Goal: Contribute content: Contribute content

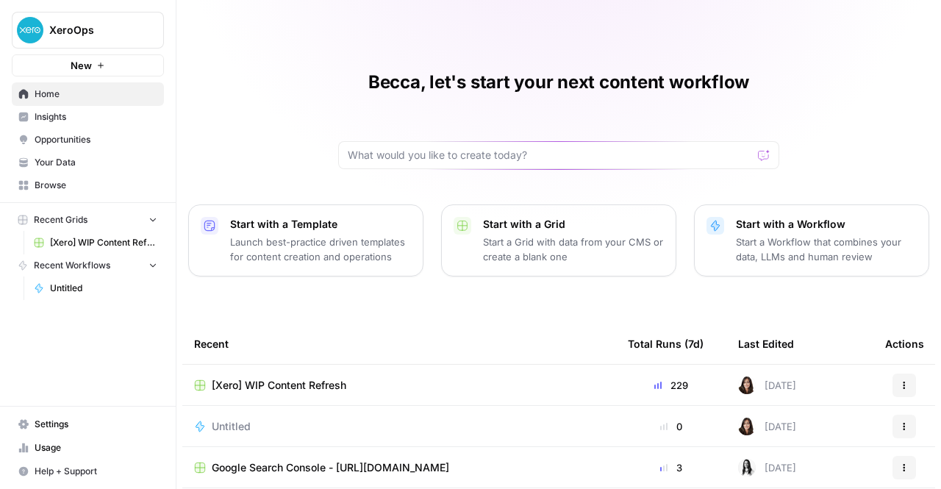
click at [394, 375] on td "[Xero] WIP Content Refresh" at bounding box center [399, 385] width 434 height 40
click at [327, 384] on span "[Xero] WIP Content Refresh" at bounding box center [279, 385] width 135 height 15
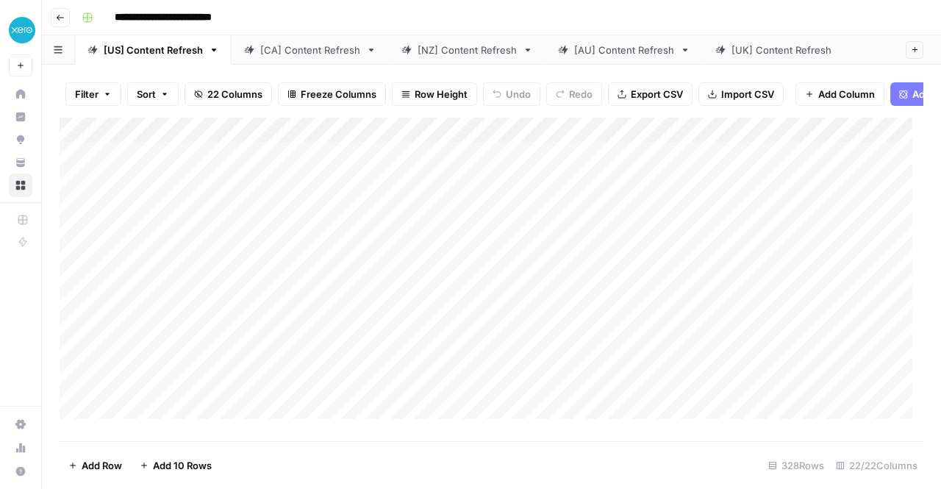
click at [602, 55] on div "[AU] Content Refresh" at bounding box center [624, 50] width 100 height 15
click at [483, 240] on div "Add Column" at bounding box center [492, 274] width 864 height 313
click at [452, 235] on div "Add Column" at bounding box center [492, 274] width 864 height 313
click at [473, 240] on div "Add Column" at bounding box center [492, 274] width 864 height 313
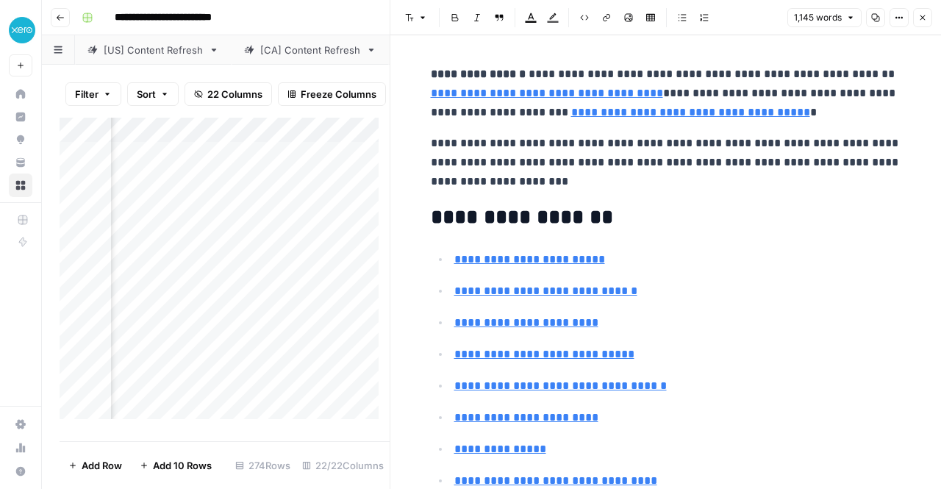
click at [878, 17] on icon "button" at bounding box center [876, 18] width 8 height 8
click at [238, 243] on div "Add Column" at bounding box center [225, 274] width 330 height 313
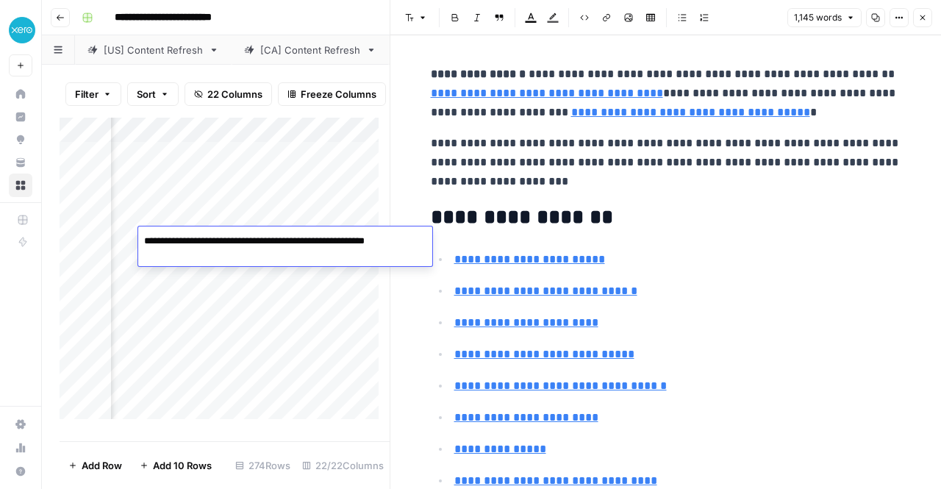
scroll to position [0, 2999]
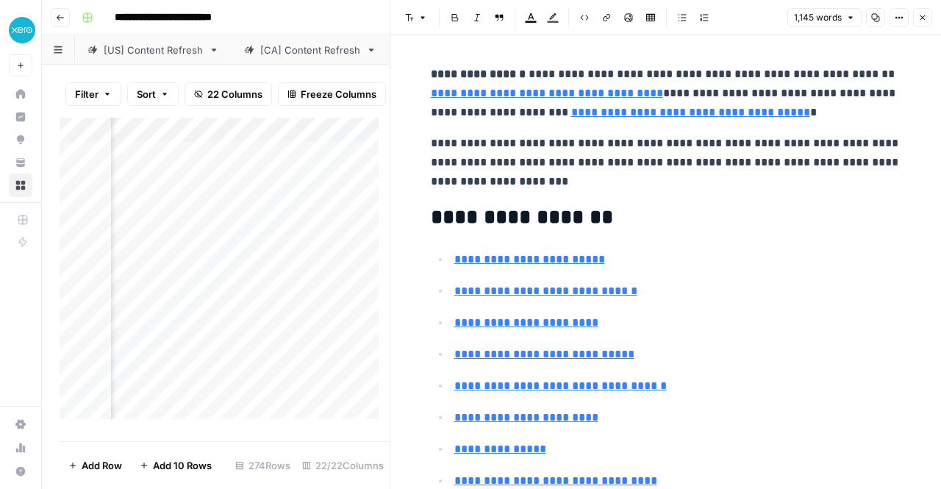
click at [281, 208] on div "Add Column" at bounding box center [225, 274] width 330 height 313
click at [340, 289] on div "Add Column" at bounding box center [225, 274] width 330 height 313
click at [261, 239] on div "Add Column" at bounding box center [225, 274] width 330 height 313
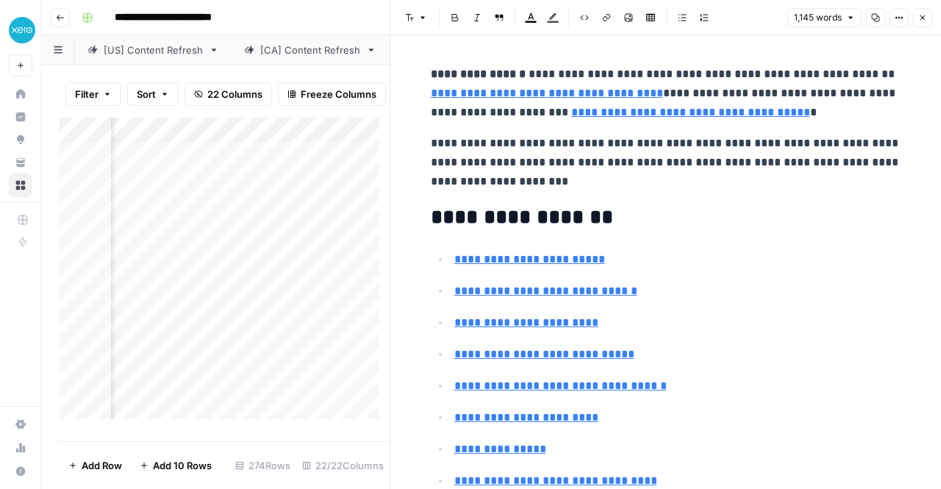
scroll to position [0, 2400]
click at [337, 339] on div "Add Column" at bounding box center [225, 274] width 330 height 313
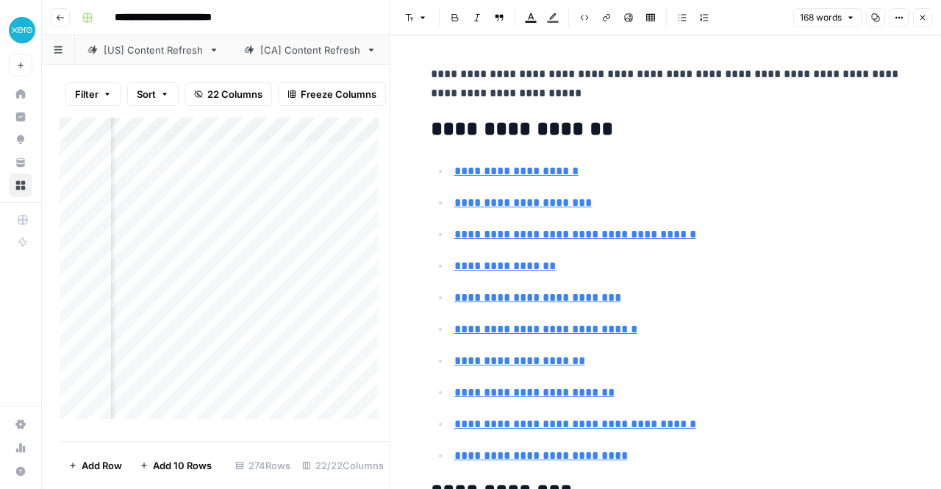
scroll to position [0, 1949]
click at [370, 340] on div "Add Column" at bounding box center [225, 274] width 330 height 313
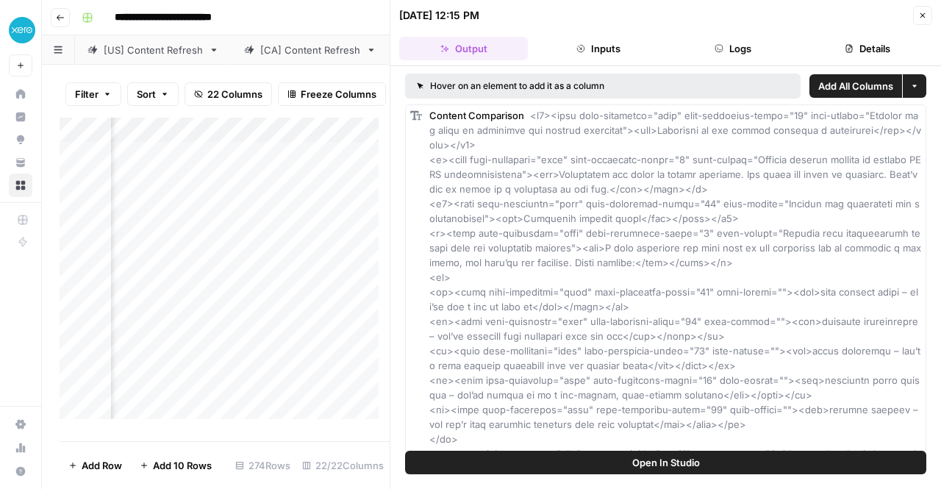
scroll to position [0, 2186]
click at [154, 340] on div "Add Column" at bounding box center [225, 274] width 330 height 313
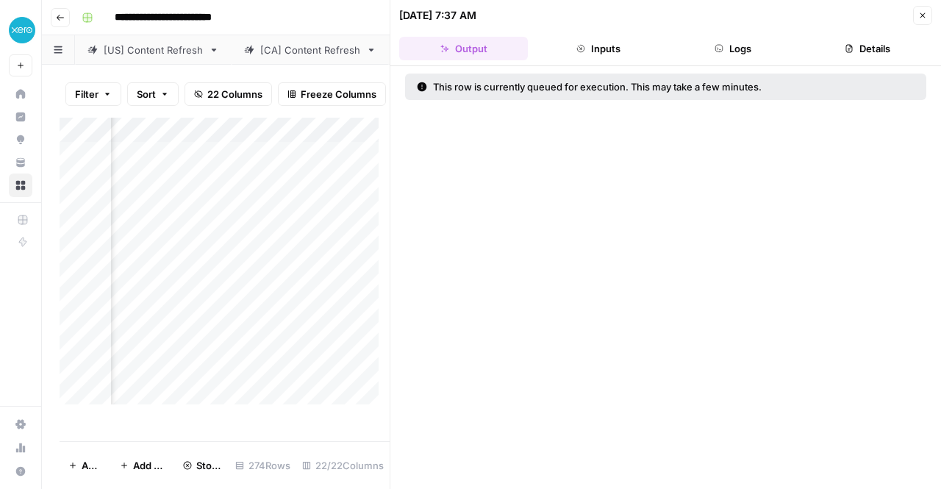
click at [153, 364] on div "Add Column" at bounding box center [225, 267] width 330 height 298
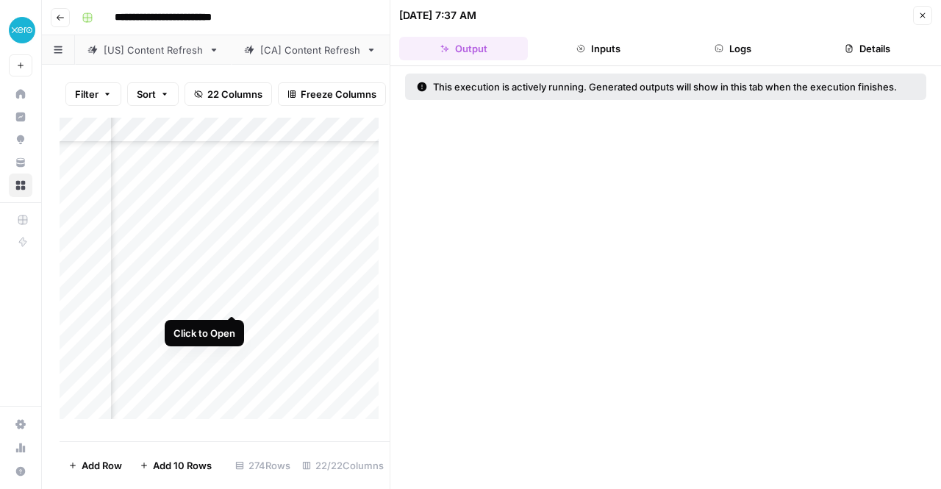
click at [235, 302] on div "Add Column" at bounding box center [225, 274] width 330 height 313
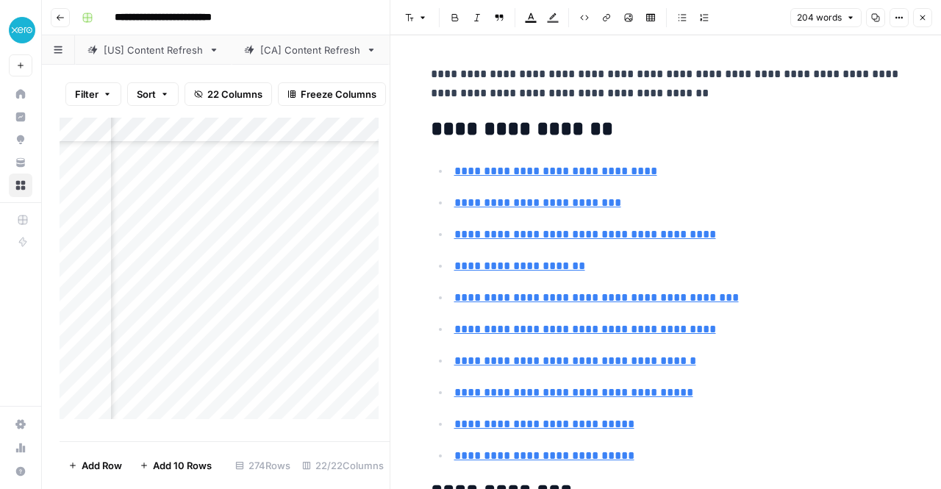
scroll to position [440, 1551]
click at [260, 301] on div "Add Column" at bounding box center [225, 274] width 330 height 313
click at [247, 226] on div "Add Column" at bounding box center [225, 267] width 330 height 298
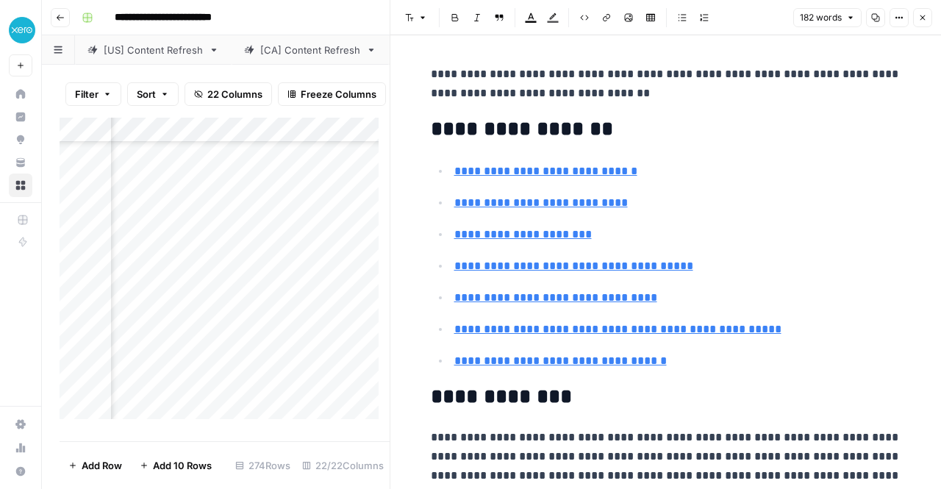
scroll to position [440, 910]
click at [282, 224] on div "Add Column" at bounding box center [225, 274] width 330 height 313
click at [285, 249] on div "Add Column" at bounding box center [225, 267] width 330 height 298
click at [329, 301] on div "Add Column" at bounding box center [225, 274] width 330 height 313
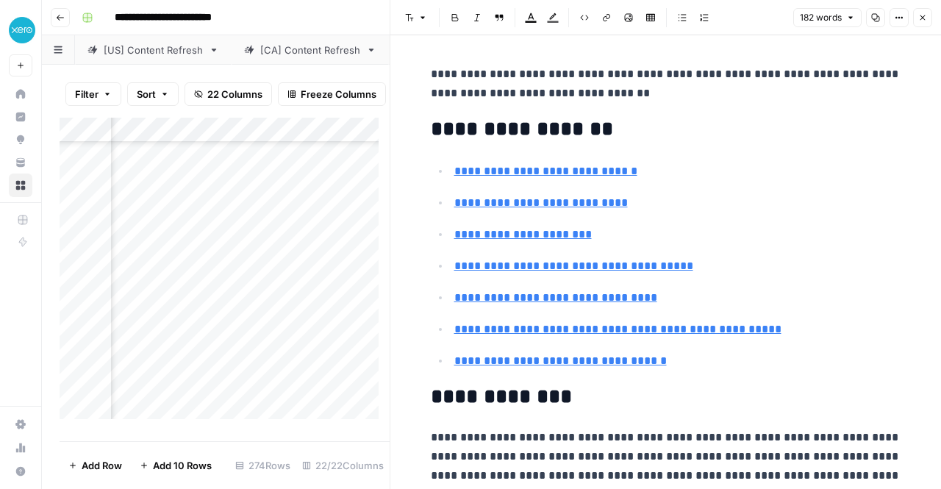
scroll to position [96, 2418]
click at [319, 342] on div "Add Column" at bounding box center [225, 274] width 330 height 313
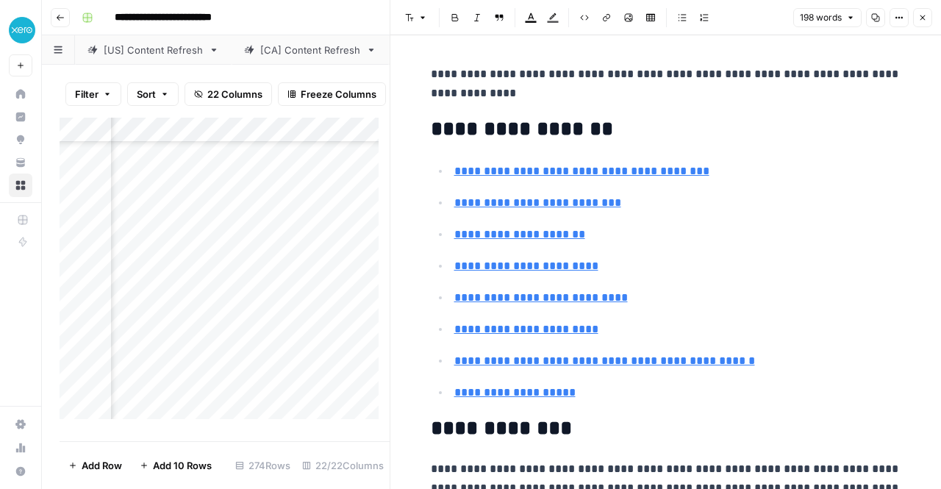
scroll to position [96, 892]
click at [302, 345] on div "Add Column" at bounding box center [225, 274] width 330 height 313
click at [294, 397] on div "Add Column" at bounding box center [225, 274] width 330 height 313
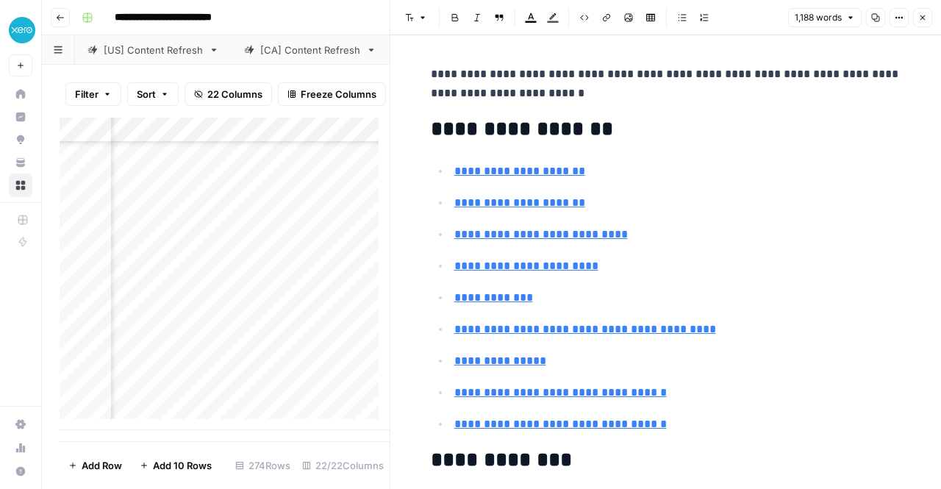
click at [878, 15] on icon "button" at bounding box center [876, 18] width 8 height 8
click at [315, 410] on div "Add Column" at bounding box center [225, 274] width 330 height 313
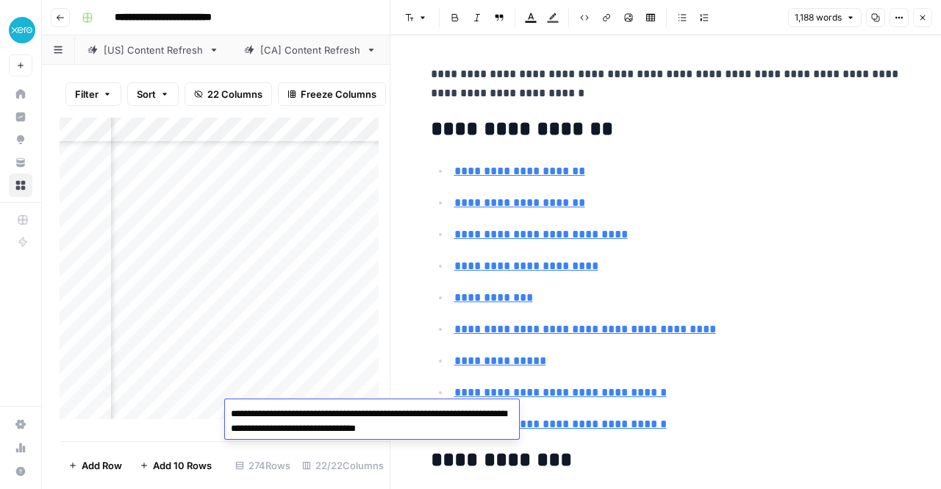
click at [324, 323] on div "Add Column" at bounding box center [225, 274] width 330 height 313
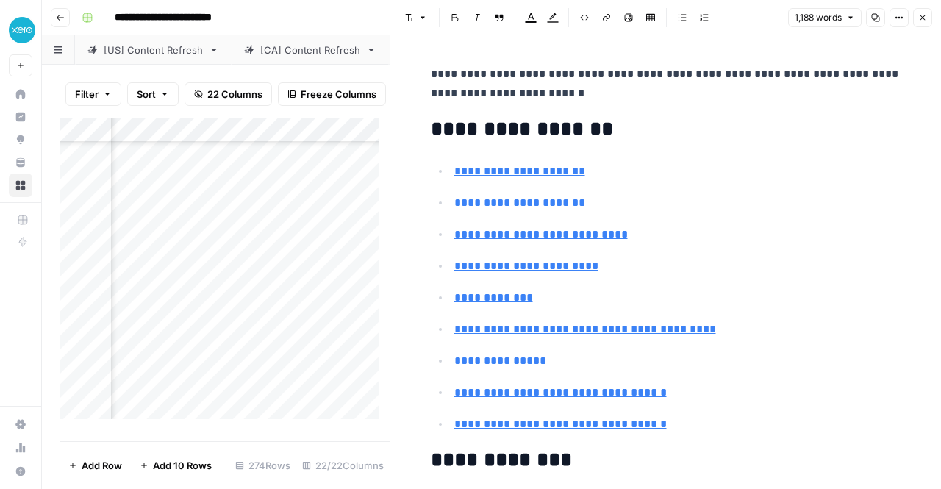
scroll to position [6578, 2510]
click at [327, 414] on div "Add Column" at bounding box center [225, 274] width 330 height 313
click at [232, 410] on div "Add Column" at bounding box center [225, 274] width 330 height 313
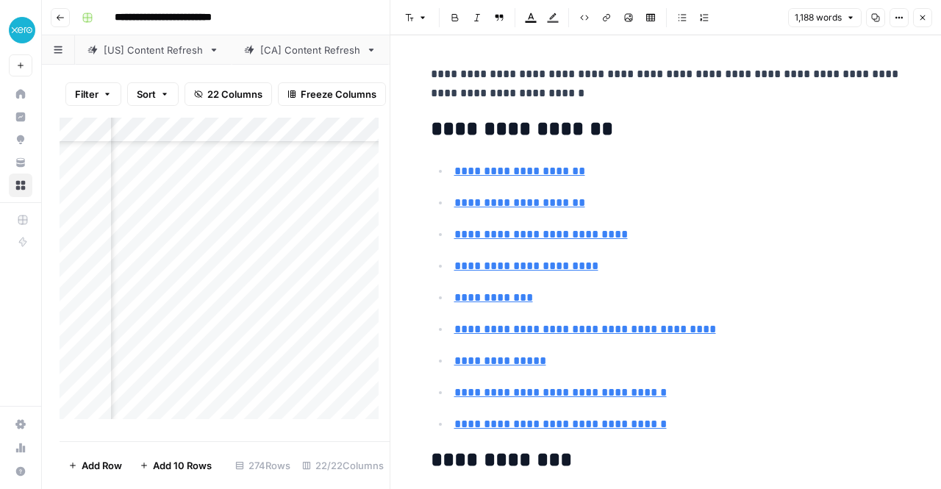
click at [306, 323] on div "Add Column" at bounding box center [225, 274] width 330 height 313
click at [304, 408] on div "Add Column" at bounding box center [225, 274] width 330 height 313
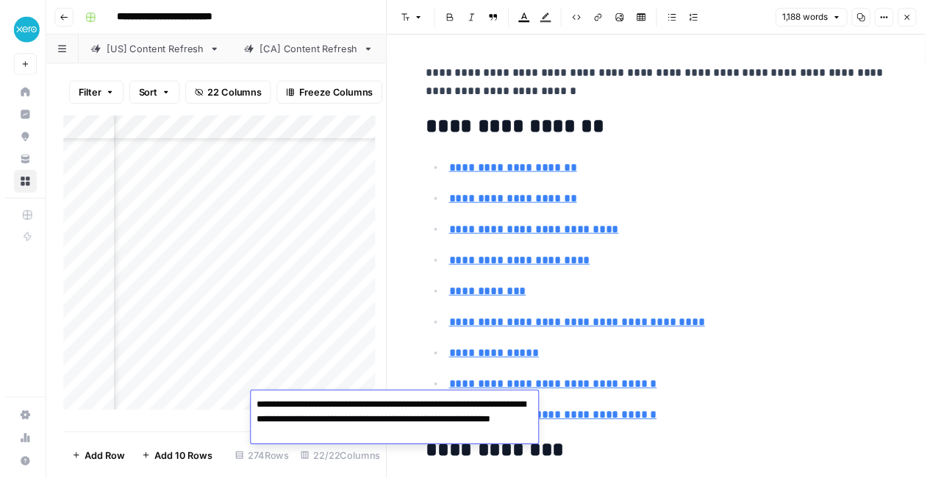
scroll to position [6578, 2830]
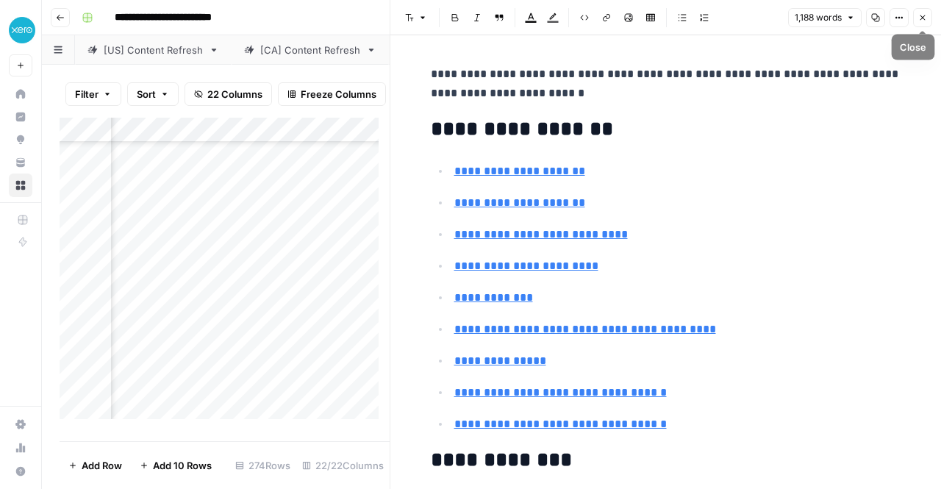
click at [919, 21] on icon "button" at bounding box center [922, 17] width 9 height 9
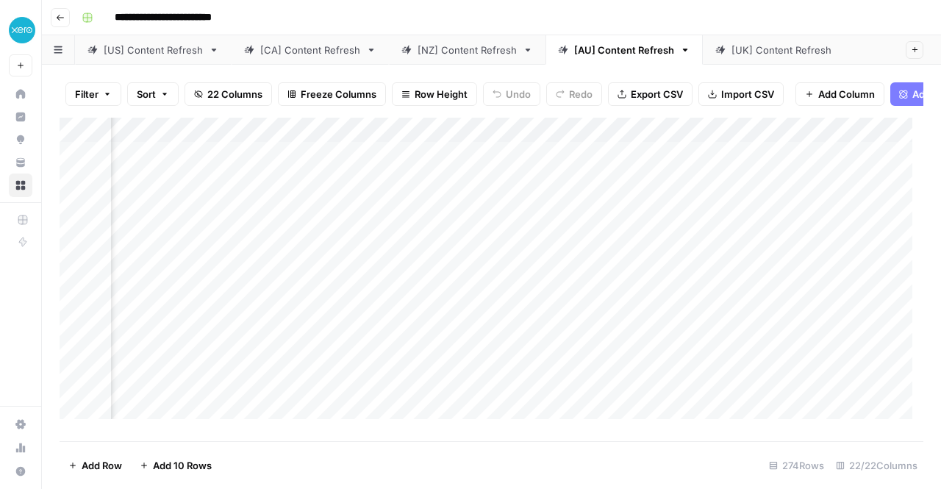
scroll to position [0, 2056]
click at [676, 365] on div "Add Column" at bounding box center [492, 274] width 864 height 313
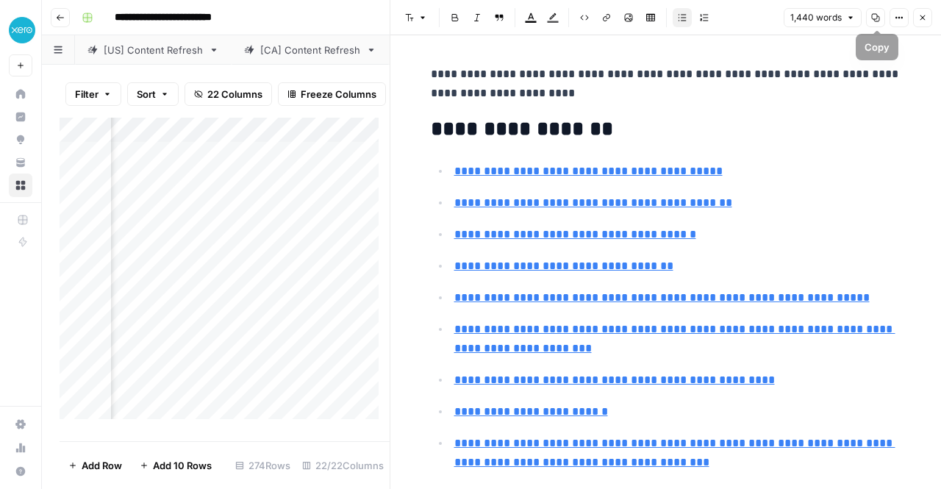
click at [880, 18] on icon "button" at bounding box center [876, 18] width 8 height 8
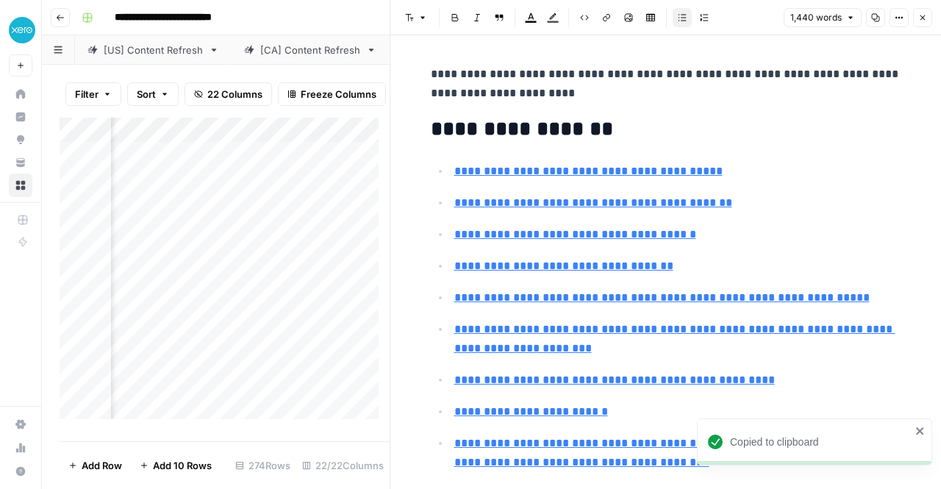
scroll to position [12, 0]
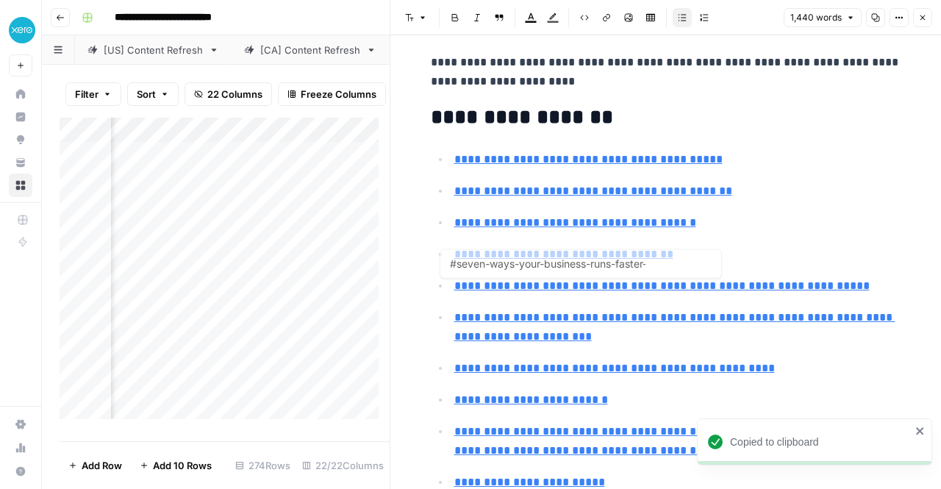
type input "#online-invoicinghttpswwwxerocomauguidesinvoicing-speeds-up-the-flow-of-money-a…"
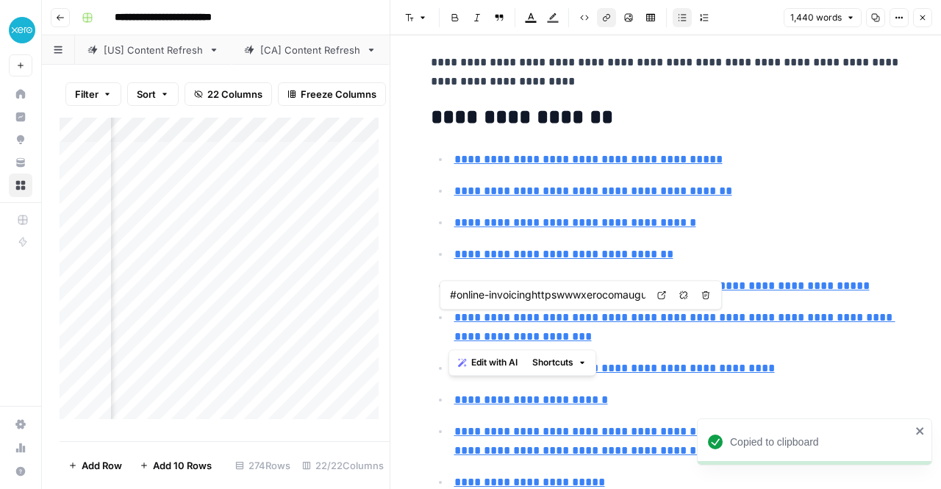
drag, startPoint x: 598, startPoint y: 337, endPoint x: 449, endPoint y: 310, distance: 151.7
click at [454, 310] on p "**********" at bounding box center [677, 327] width 447 height 38
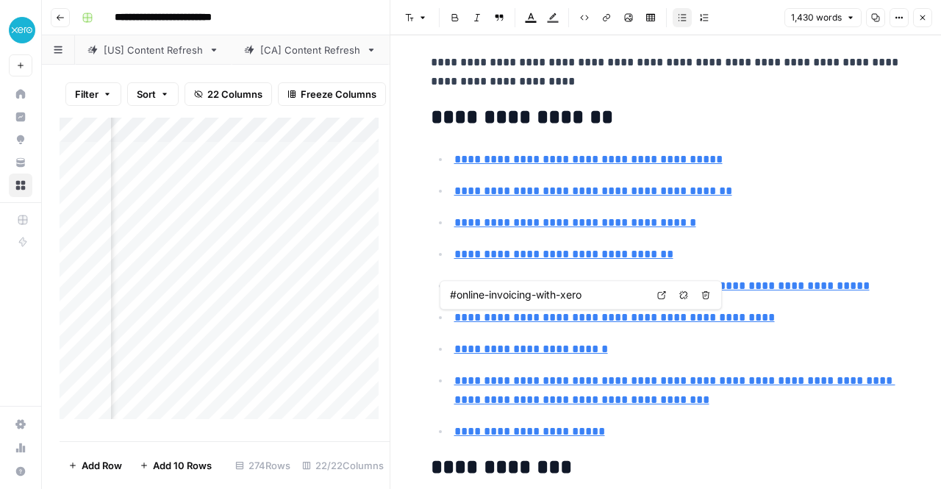
type input "#faqs-on-easy-to-use-invoicing-software-here-are-answers-to-some-common-questio…"
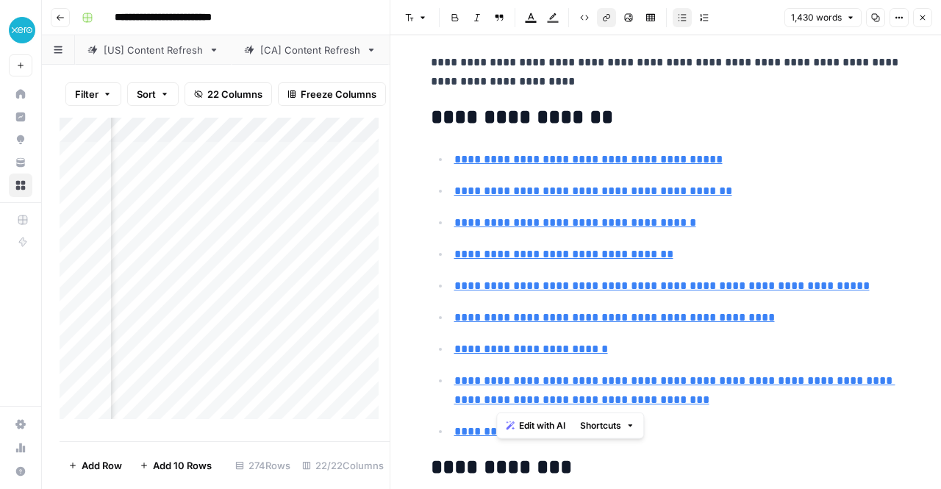
drag, startPoint x: 497, startPoint y: 379, endPoint x: 729, endPoint y: 399, distance: 233.2
click at [729, 399] on p "**********" at bounding box center [677, 390] width 447 height 38
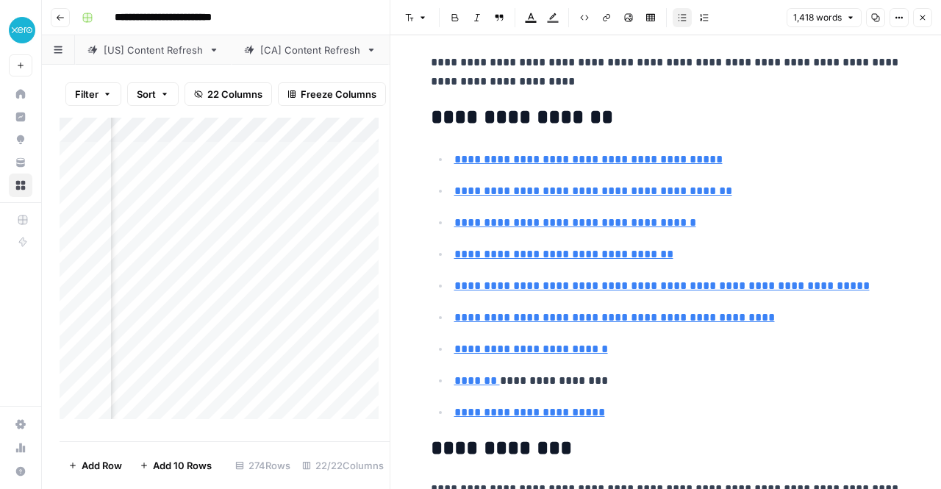
click at [729, 399] on ul "**********" at bounding box center [666, 285] width 471 height 273
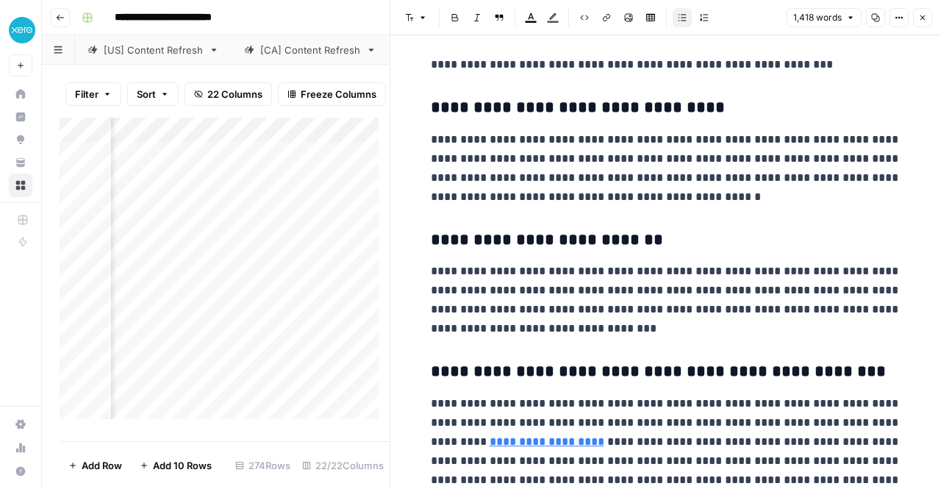
scroll to position [3609, 0]
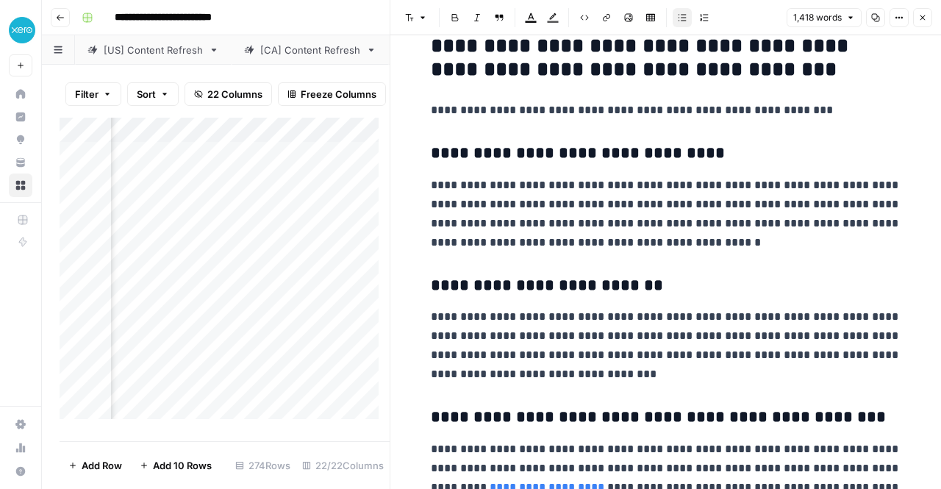
click at [879, 20] on icon "button" at bounding box center [875, 17] width 9 height 9
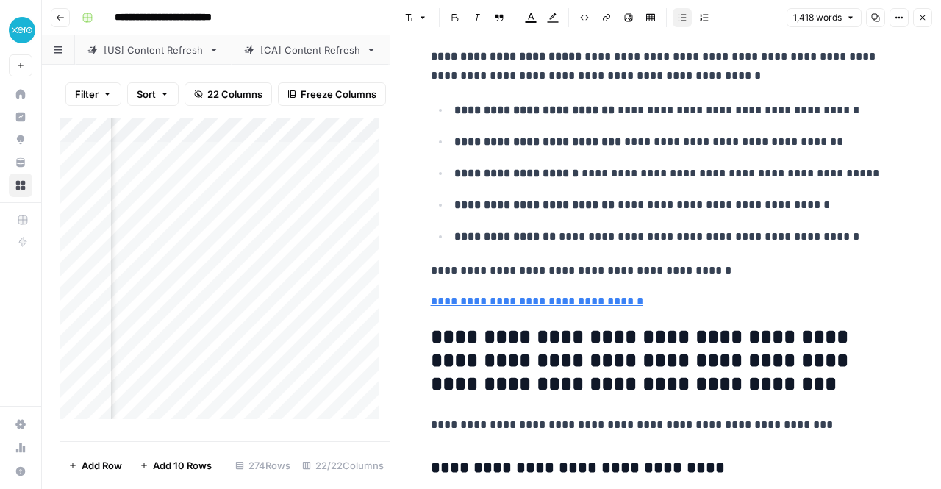
scroll to position [3296, 0]
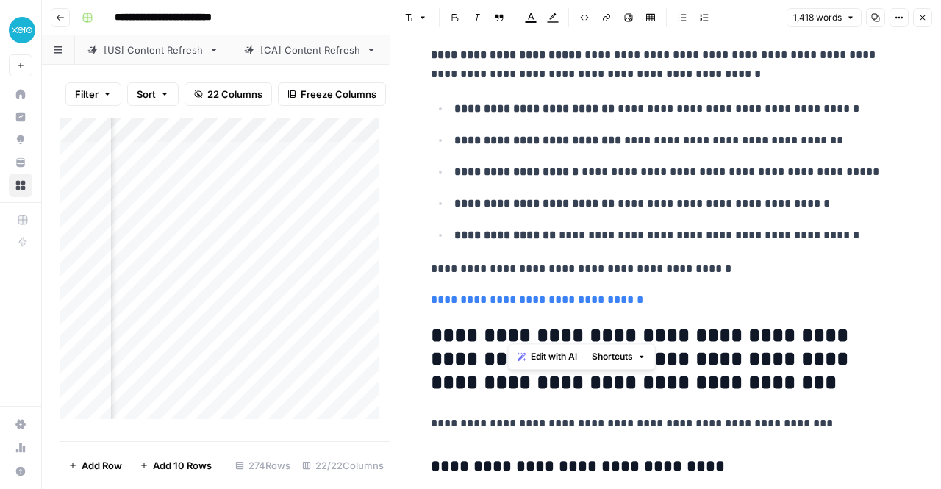
drag, startPoint x: 507, startPoint y: 326, endPoint x: 630, endPoint y: 332, distance: 123.7
click at [630, 332] on h2 "**********" at bounding box center [666, 359] width 471 height 71
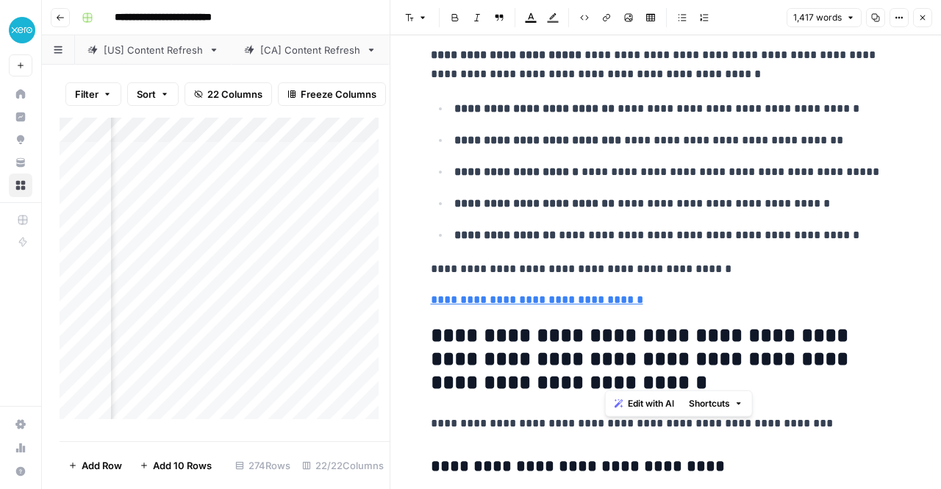
drag, startPoint x: 687, startPoint y: 322, endPoint x: 758, endPoint y: 376, distance: 89.3
click at [758, 376] on h2 "**********" at bounding box center [666, 359] width 471 height 71
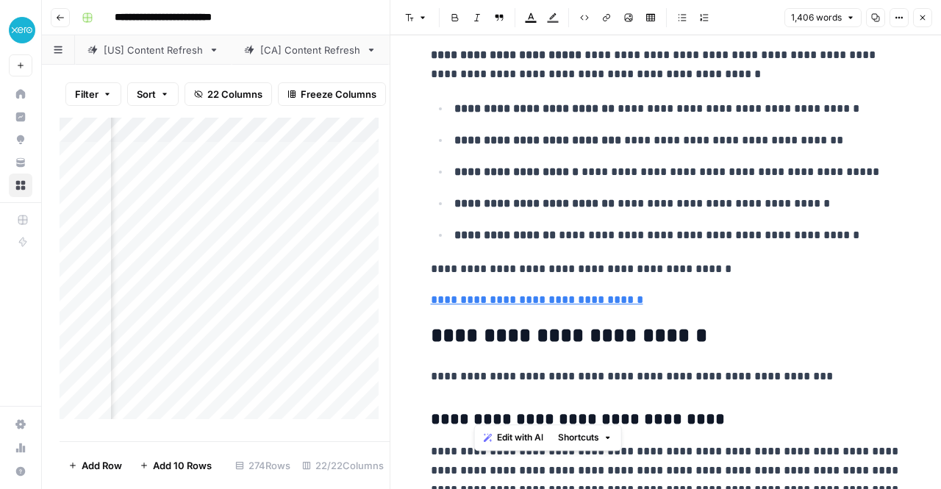
drag, startPoint x: 855, startPoint y: 375, endPoint x: 454, endPoint y: 350, distance: 402.3
click at [481, 367] on p "**********" at bounding box center [666, 376] width 471 height 19
drag, startPoint x: 769, startPoint y: 360, endPoint x: 515, endPoint y: 387, distance: 255.9
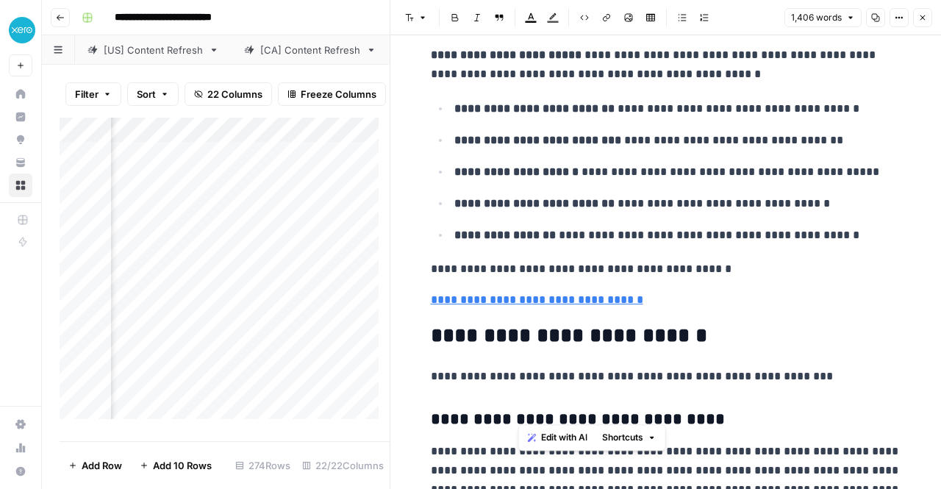
drag, startPoint x: 479, startPoint y: 365, endPoint x: 855, endPoint y: 355, distance: 375.9
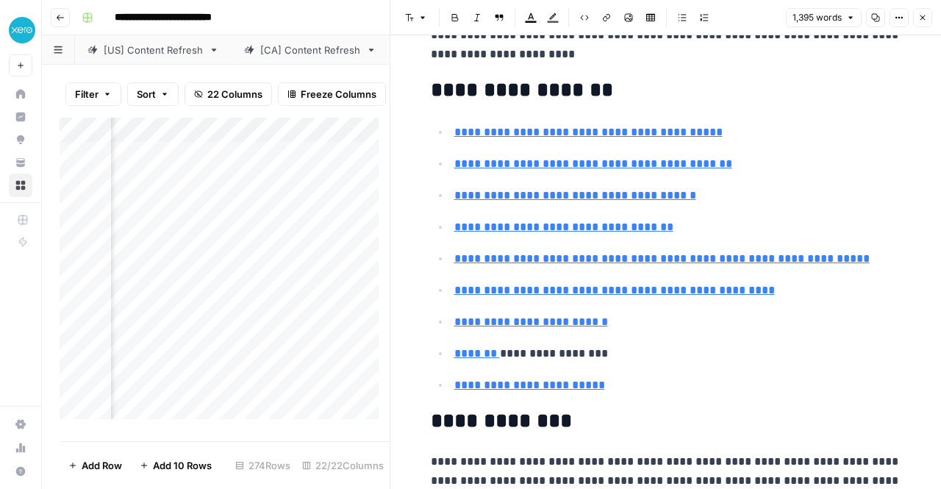
scroll to position [0, 0]
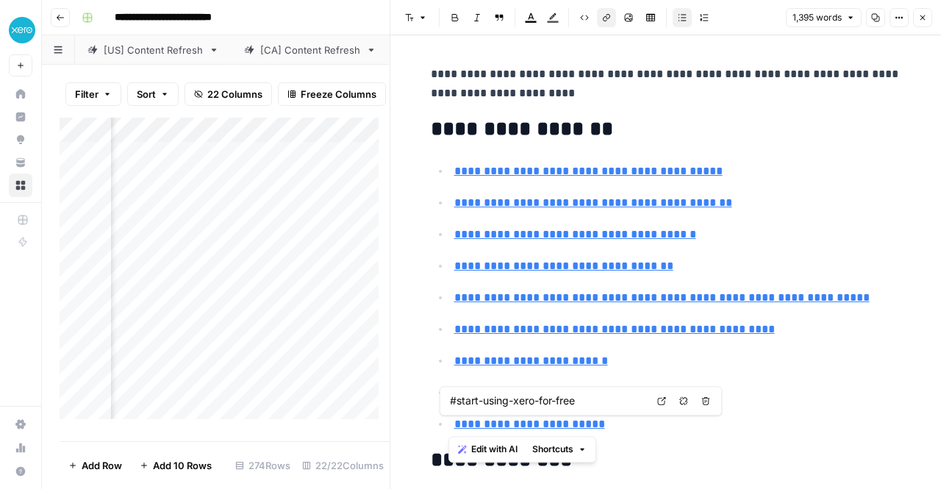
drag, startPoint x: 602, startPoint y: 420, endPoint x: 446, endPoint y: 419, distance: 155.9
click at [450, 419] on li "**********" at bounding box center [676, 424] width 452 height 20
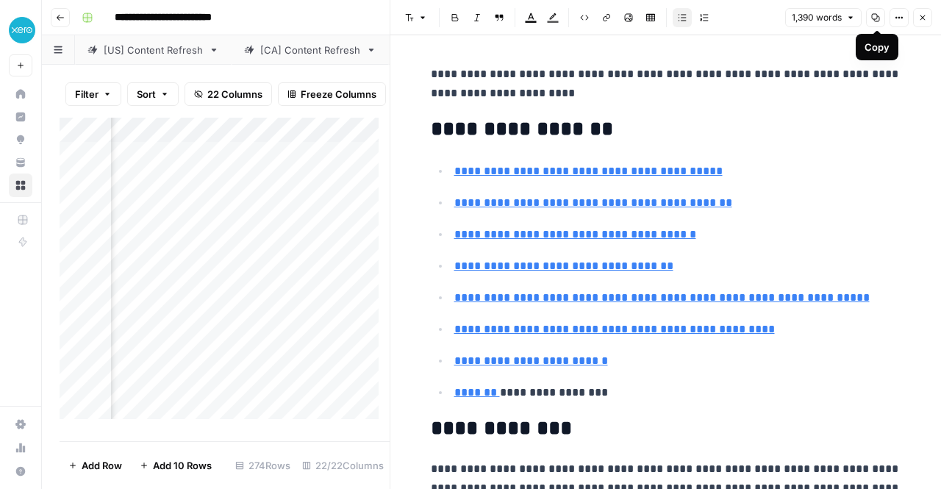
click at [879, 18] on icon "button" at bounding box center [875, 17] width 9 height 9
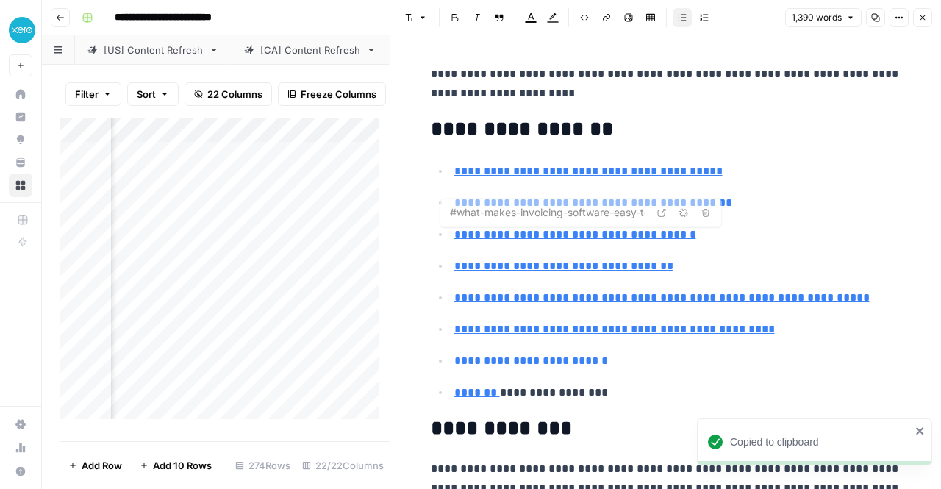
type input "#the-trouble-with-traditional-invoicing-software"
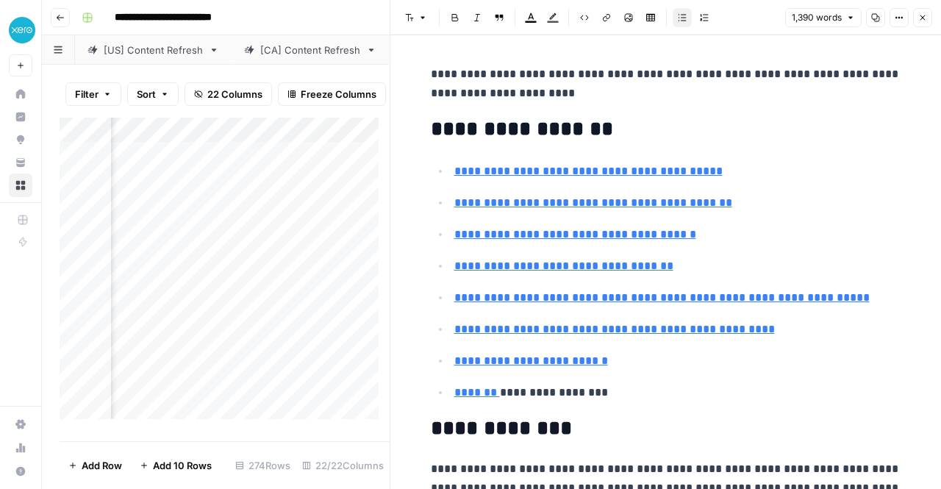
scroll to position [0, 2749]
click at [237, 364] on div "Add Column" at bounding box center [225, 274] width 330 height 313
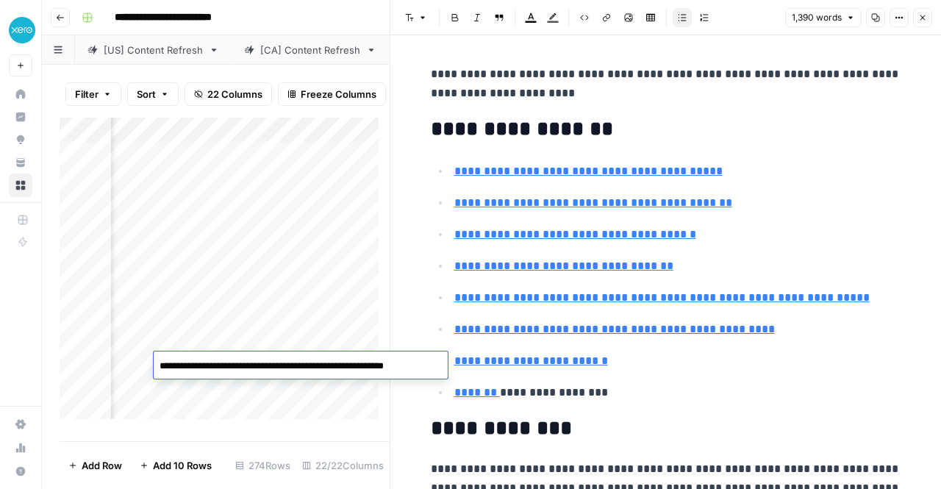
scroll to position [0, 2972]
click at [275, 317] on div "Add Column" at bounding box center [225, 274] width 330 height 313
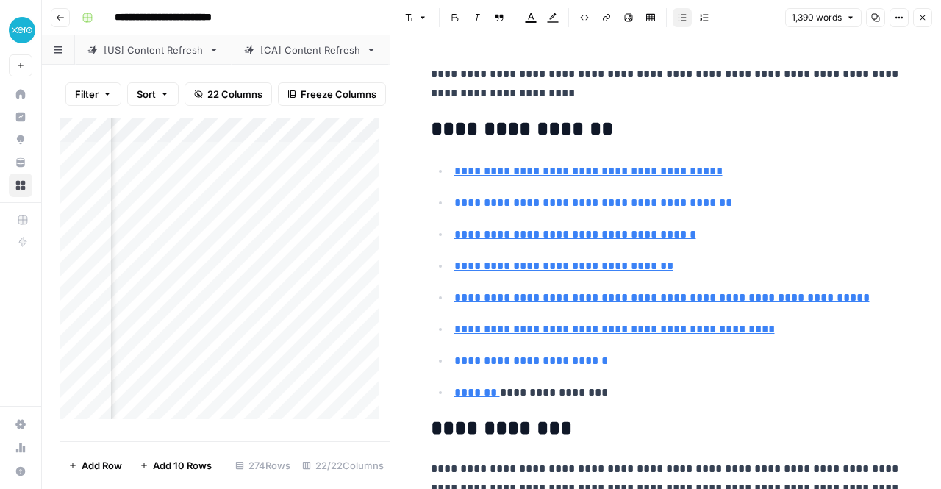
click at [274, 362] on div "Add Column" at bounding box center [225, 274] width 330 height 313
drag, startPoint x: 515, startPoint y: 92, endPoint x: 409, endPoint y: 71, distance: 107.9
copy p "**********"
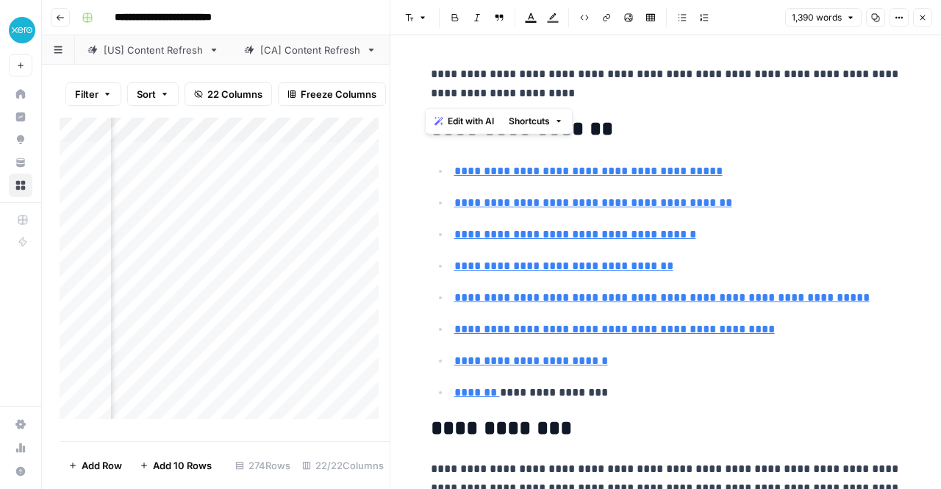
scroll to position [0, 1604]
click at [251, 364] on div "Add Column" at bounding box center [225, 274] width 330 height 313
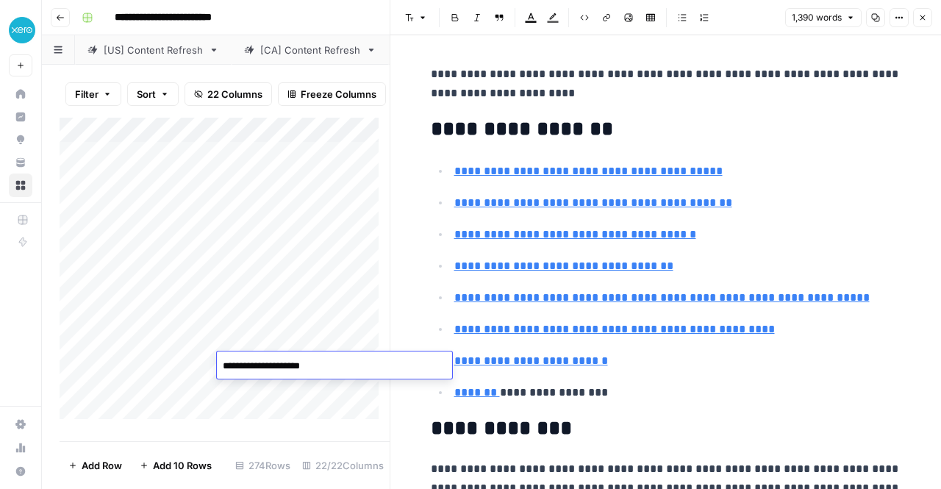
scroll to position [0, 0]
click at [164, 367] on div "Add Column" at bounding box center [225, 274] width 330 height 313
click at [352, 364] on div "Add Column" at bounding box center [225, 274] width 330 height 313
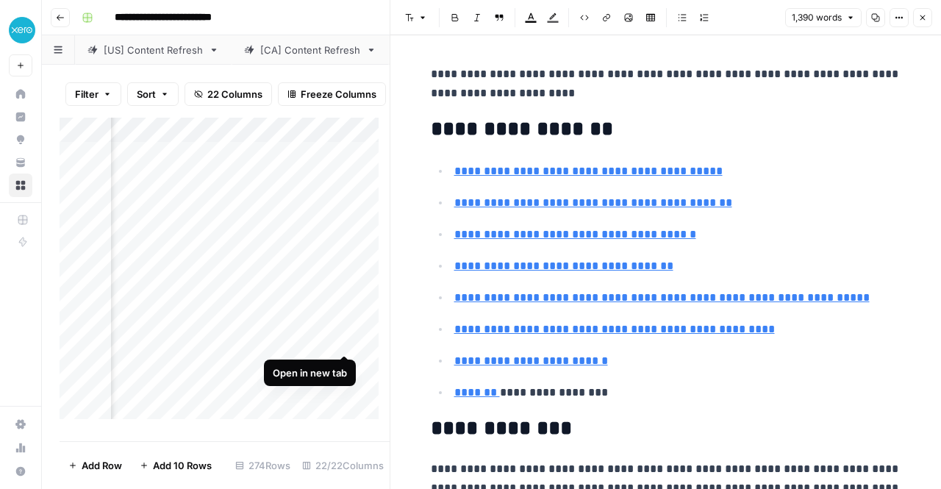
click at [346, 342] on div "Add Column" at bounding box center [225, 274] width 330 height 313
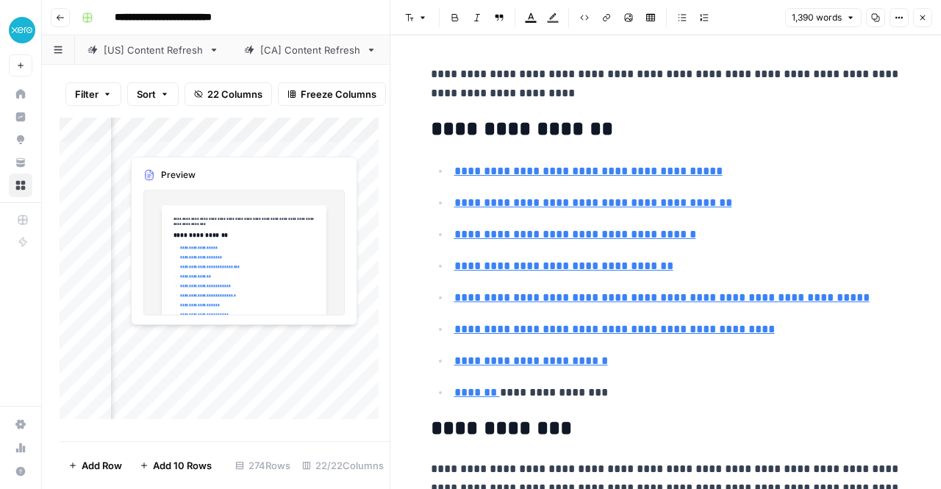
click at [245, 339] on div "Add Column" at bounding box center [225, 274] width 330 height 313
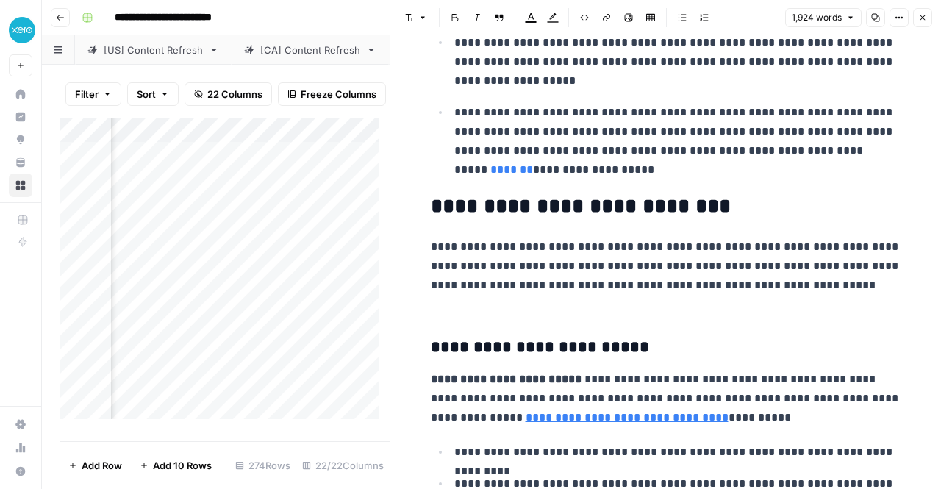
scroll to position [2205, 0]
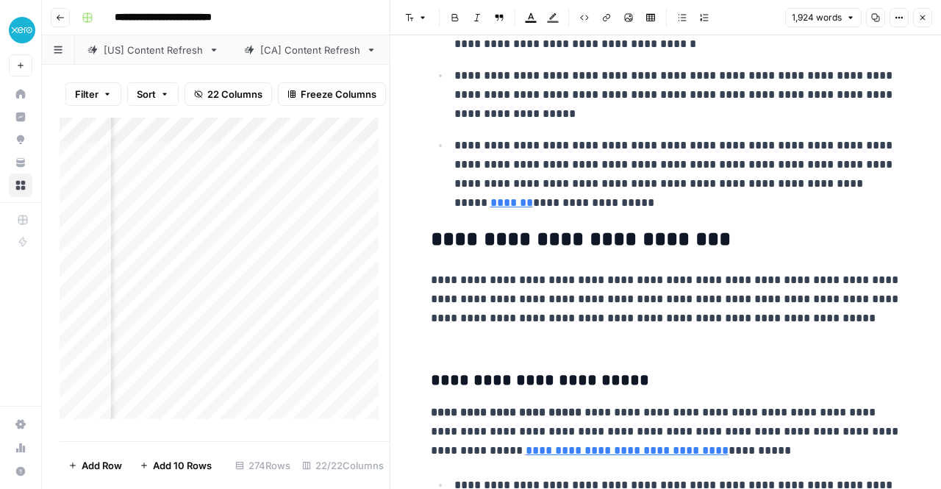
click at [874, 16] on icon "button" at bounding box center [875, 17] width 9 height 9
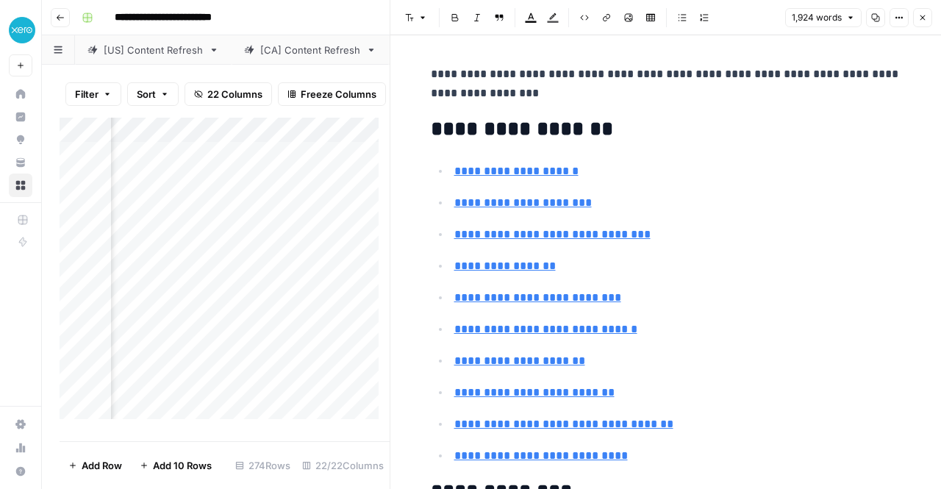
scroll to position [0, 2676]
click at [278, 346] on div "Add Column" at bounding box center [225, 274] width 330 height 313
click at [288, 290] on div "Add Column" at bounding box center [225, 274] width 330 height 313
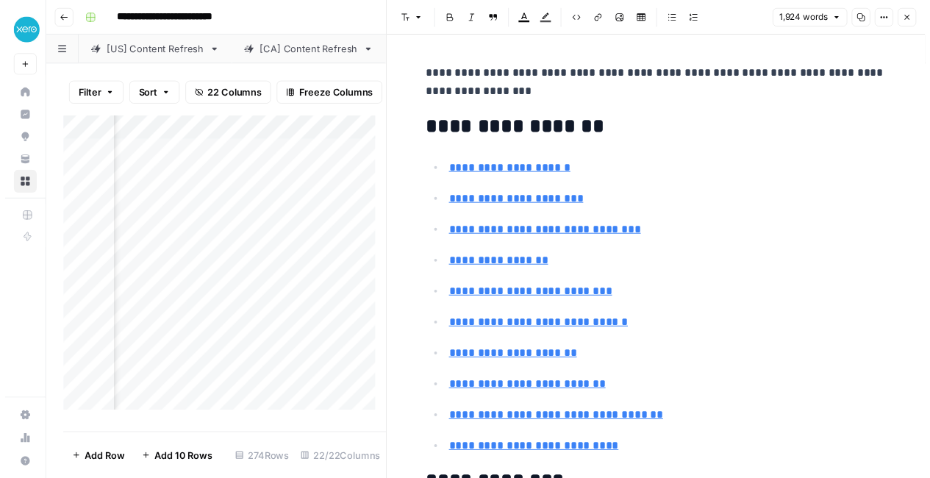
scroll to position [0, 2942]
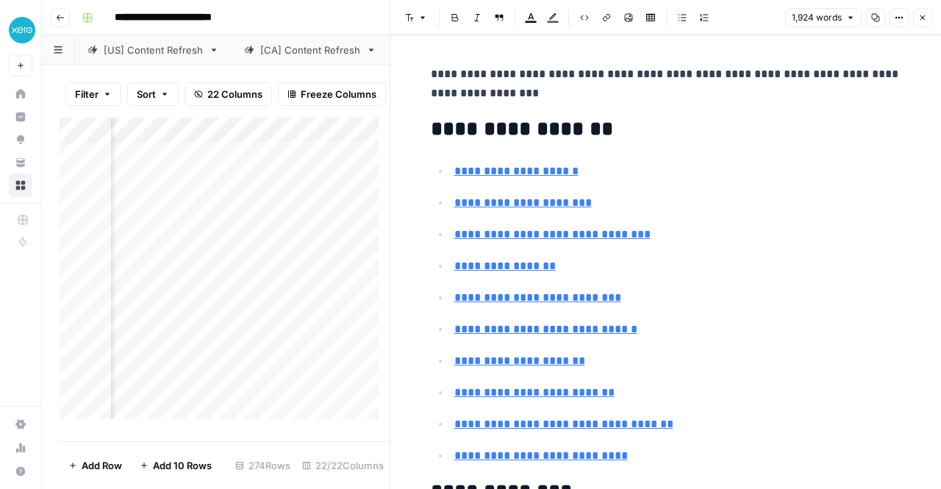
click at [331, 338] on div "Add Column" at bounding box center [225, 274] width 330 height 313
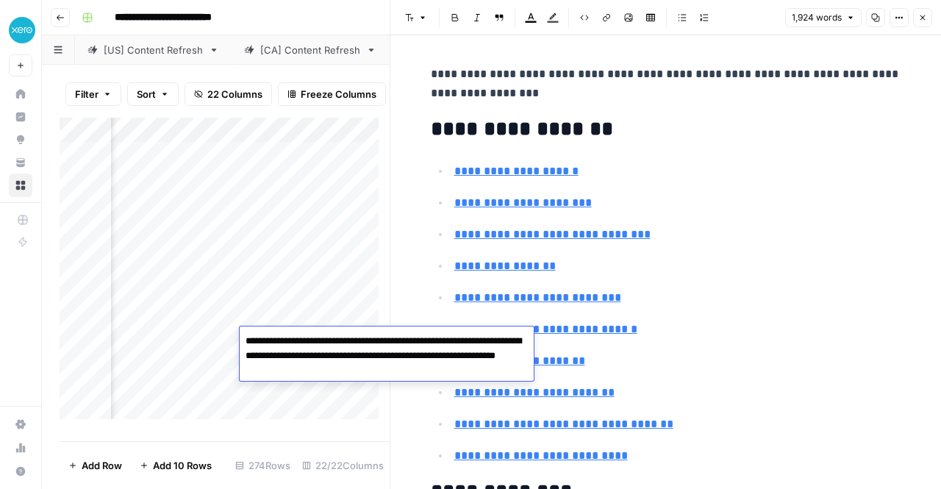
click at [327, 271] on div "Add Column" at bounding box center [225, 274] width 330 height 313
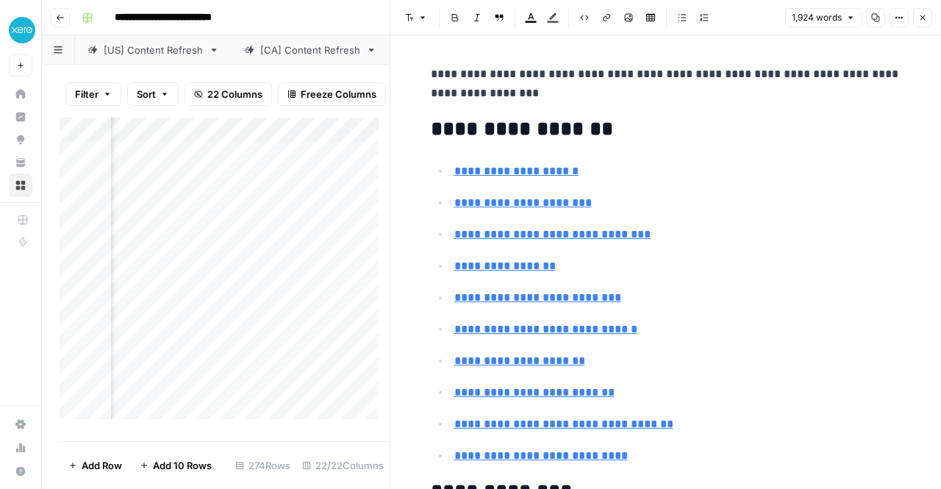
click at [926, 19] on icon "button" at bounding box center [922, 17] width 9 height 9
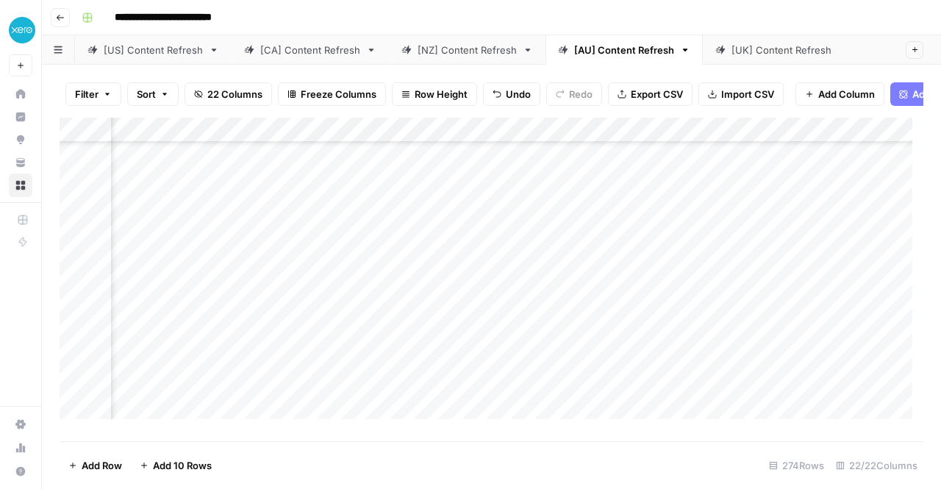
scroll to position [151, 2327]
click at [407, 288] on div "Add Column" at bounding box center [492, 274] width 864 height 313
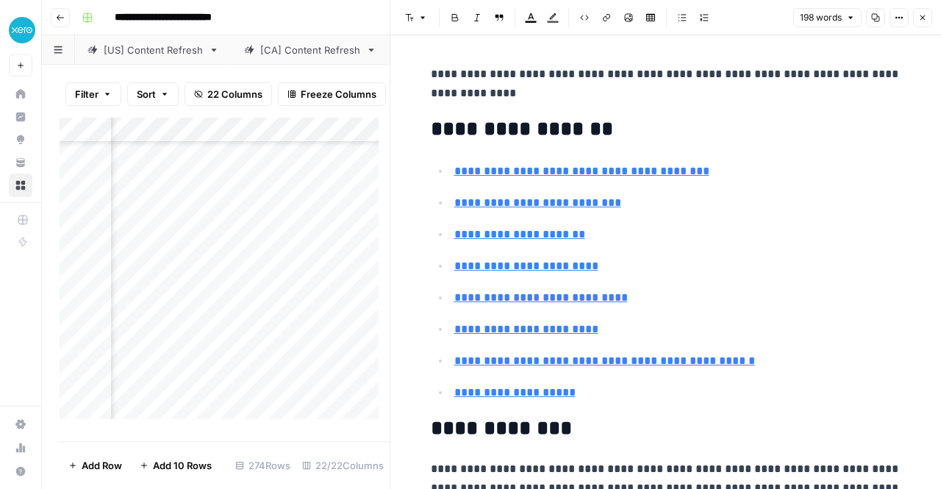
scroll to position [151, 1483]
click at [326, 290] on div "Add Column" at bounding box center [225, 274] width 330 height 313
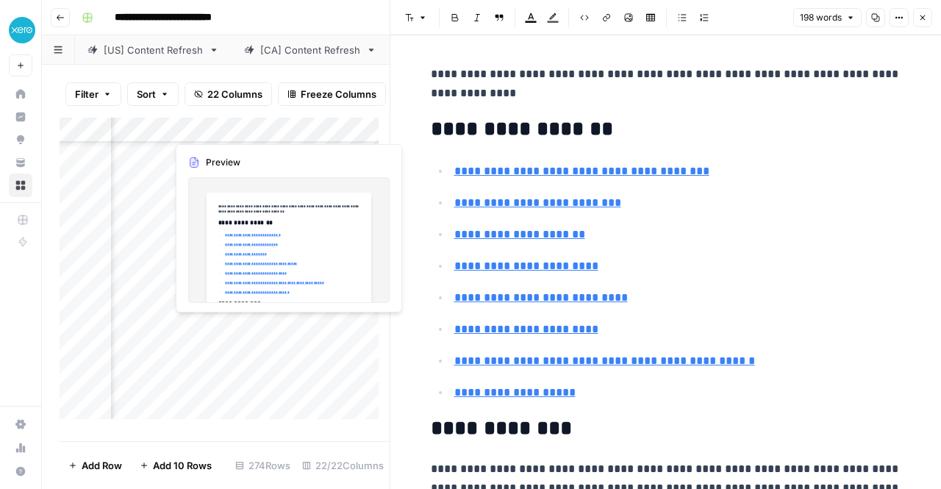
click at [288, 329] on div "Add Column" at bounding box center [225, 274] width 330 height 313
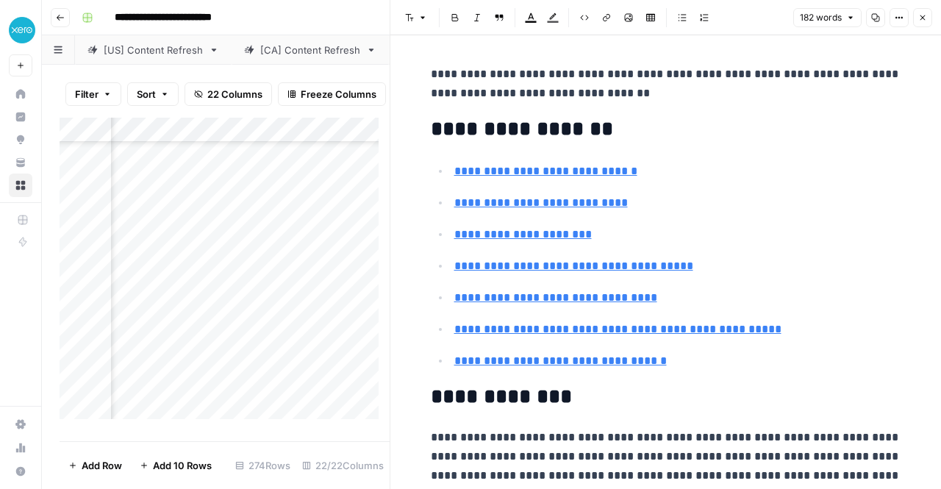
scroll to position [338, 1569]
click at [238, 332] on div "Add Column" at bounding box center [225, 274] width 330 height 313
click at [188, 327] on div "Add Column" at bounding box center [225, 267] width 330 height 298
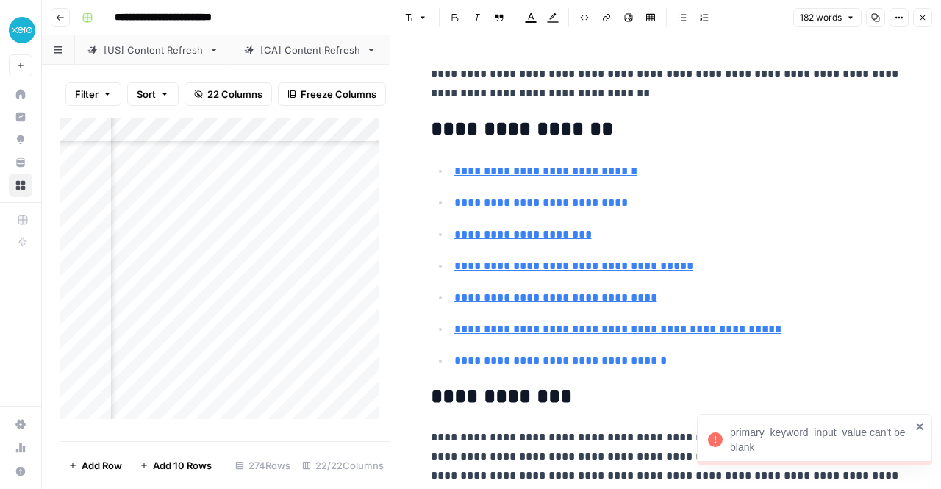
scroll to position [338, 2518]
click at [219, 328] on div "Add Column" at bounding box center [225, 274] width 330 height 313
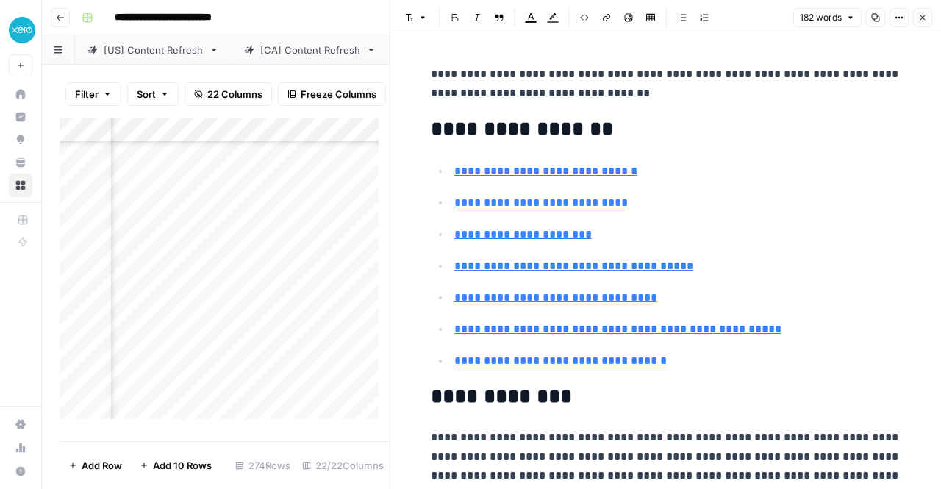
scroll to position [338, 2367]
click at [366, 401] on div "Add Column" at bounding box center [225, 274] width 330 height 313
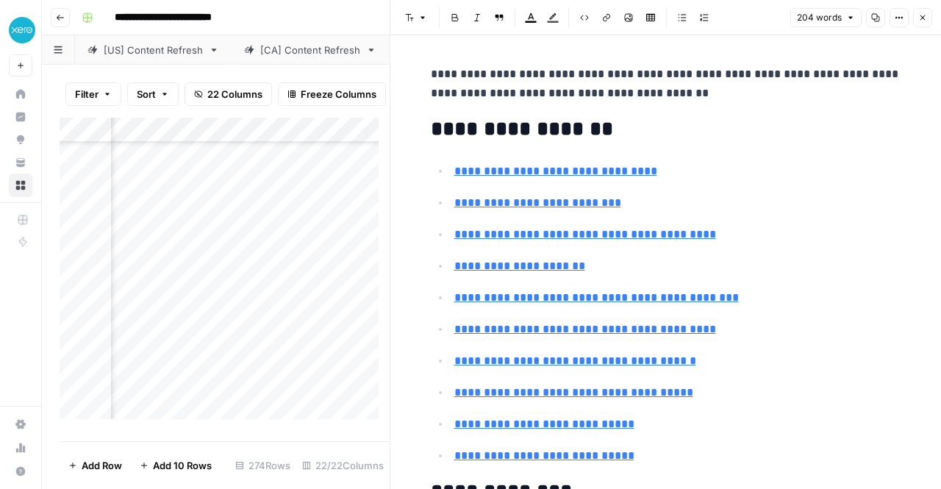
scroll to position [338, 829]
click at [364, 402] on div "Add Column" at bounding box center [225, 274] width 330 height 313
click at [360, 385] on div "Add Column" at bounding box center [225, 267] width 330 height 298
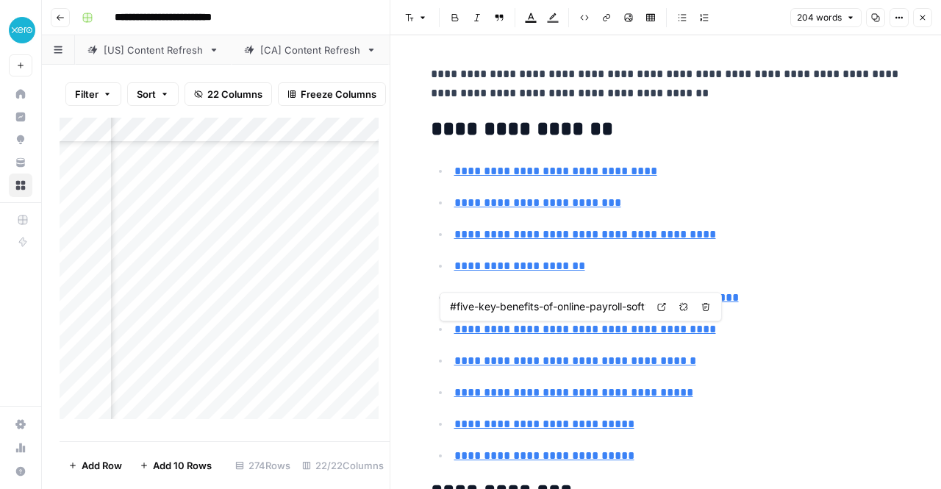
scroll to position [424, 2109]
click at [228, 313] on div "Add Column" at bounding box center [225, 274] width 330 height 313
click at [235, 240] on div "Add Column" at bounding box center [225, 274] width 330 height 313
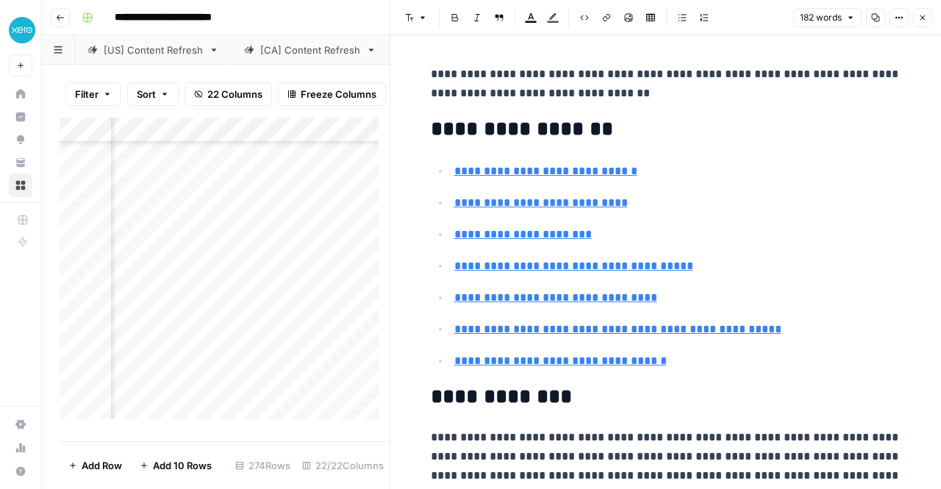
scroll to position [382, 2015]
click at [325, 282] on div "Add Column" at bounding box center [225, 274] width 330 height 313
click at [238, 361] on div "Add Column" at bounding box center [225, 274] width 330 height 313
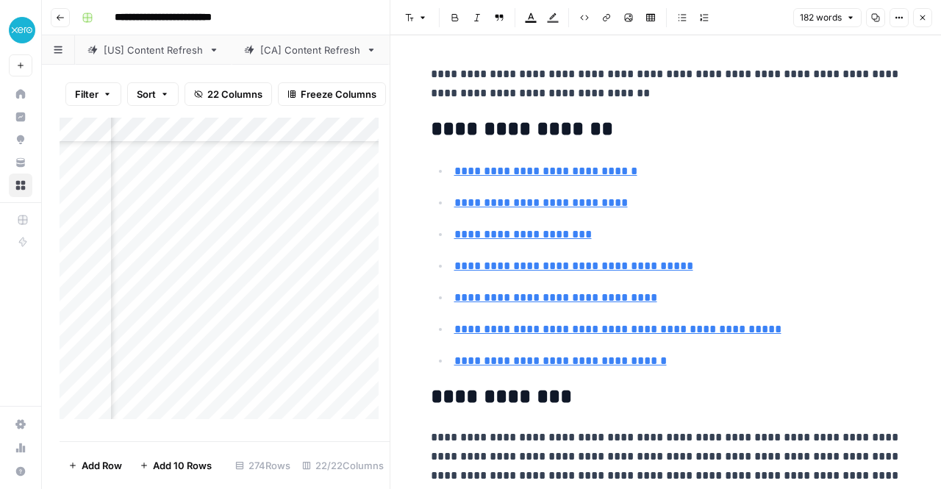
type input "#business-to-business-definition"
click at [360, 298] on div "Add Column" at bounding box center [225, 274] width 330 height 313
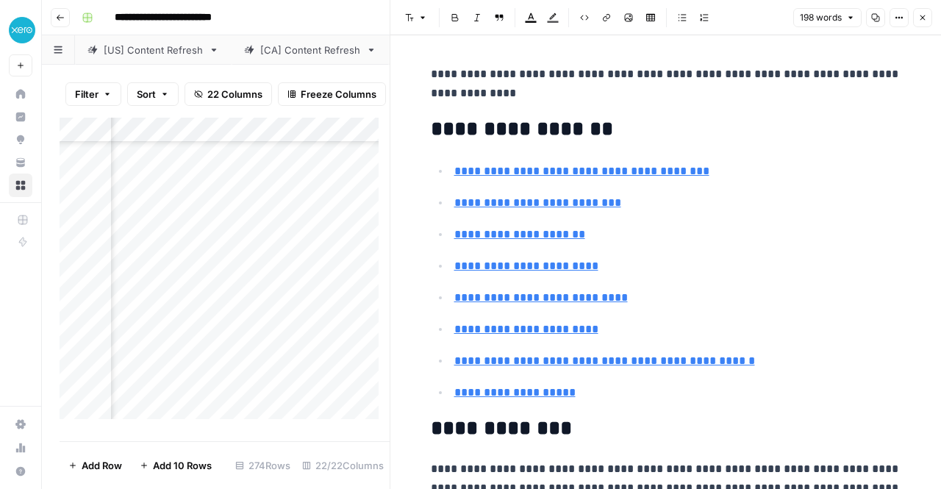
scroll to position [140, 2025]
click at [312, 301] on div "Add Column" at bounding box center [225, 274] width 330 height 313
drag, startPoint x: 582, startPoint y: 396, endPoint x: 447, endPoint y: 171, distance: 262.2
click at [447, 171] on ul "**********" at bounding box center [666, 281] width 471 height 241
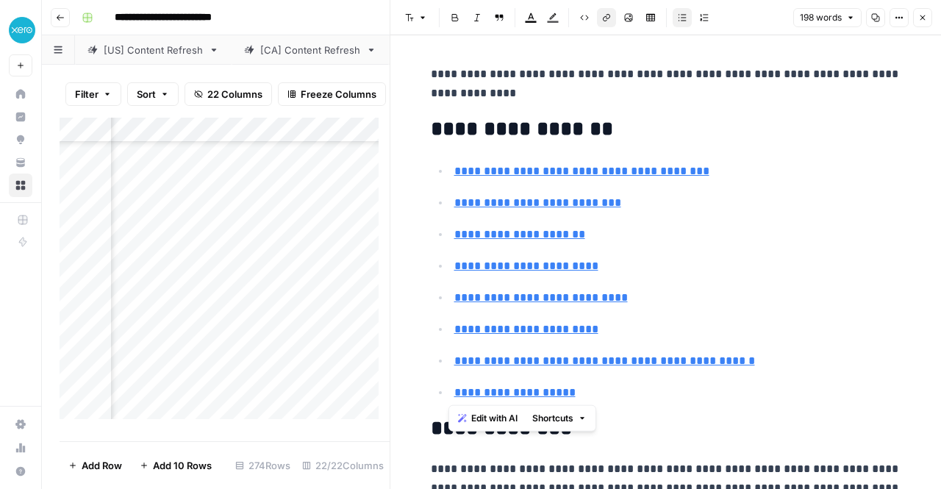
copy ul "**********"
click at [371, 320] on div "Add Column" at bounding box center [225, 274] width 330 height 313
click at [315, 321] on div "Add Column" at bounding box center [225, 274] width 330 height 313
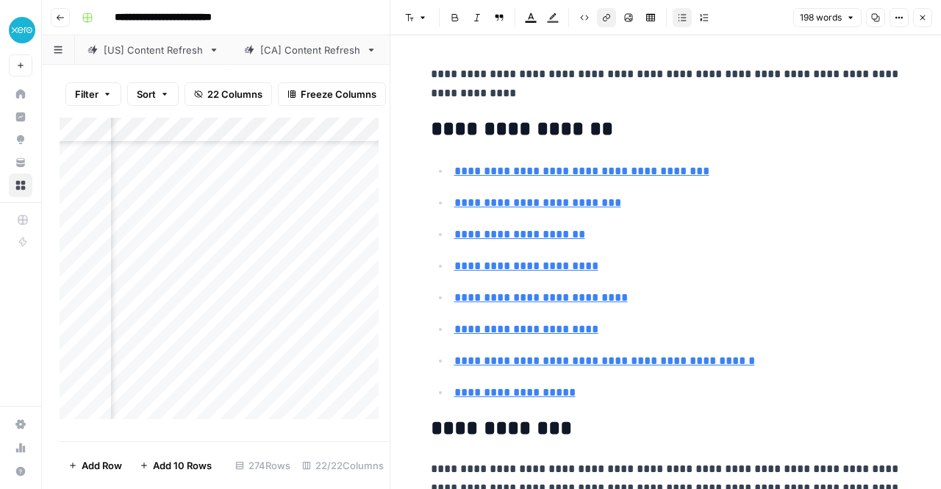
click at [315, 321] on div "Add Column" at bounding box center [225, 274] width 330 height 313
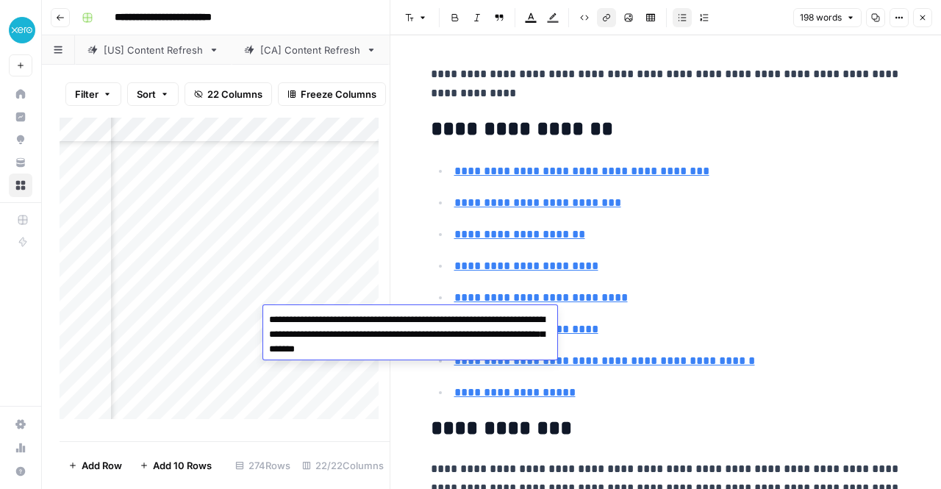
click at [201, 317] on div "Add Column" at bounding box center [225, 274] width 330 height 313
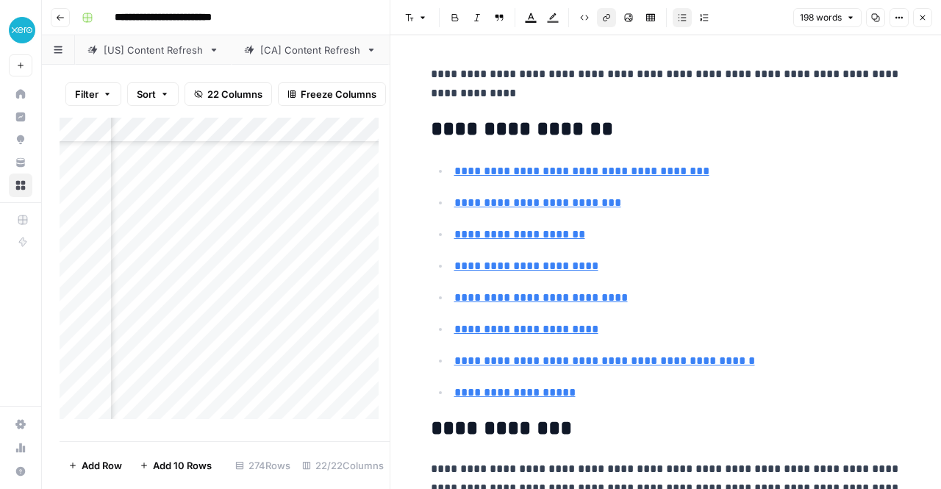
click at [201, 317] on div "Add Column" at bounding box center [225, 274] width 330 height 313
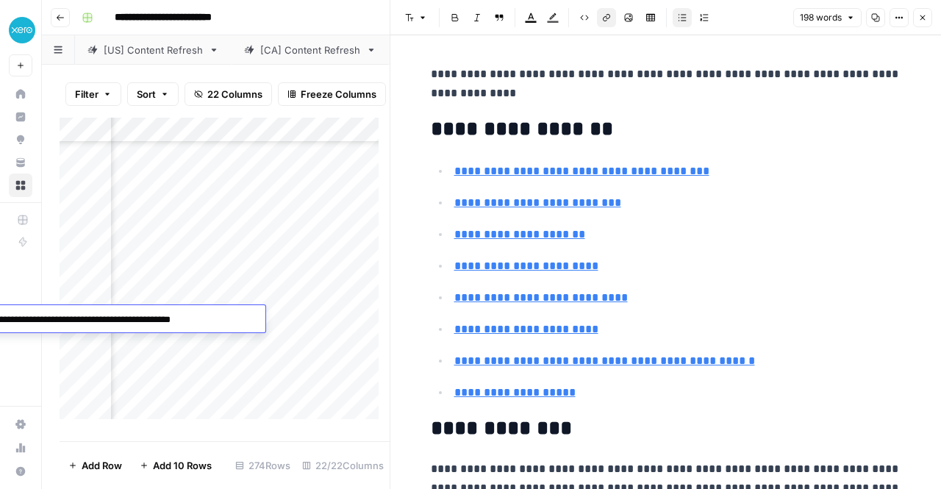
click at [277, 78] on div "Filter Sort 22 Columns Freeze Columns Row Height Undo Redo Export CSV Import CS…" at bounding box center [225, 94] width 330 height 47
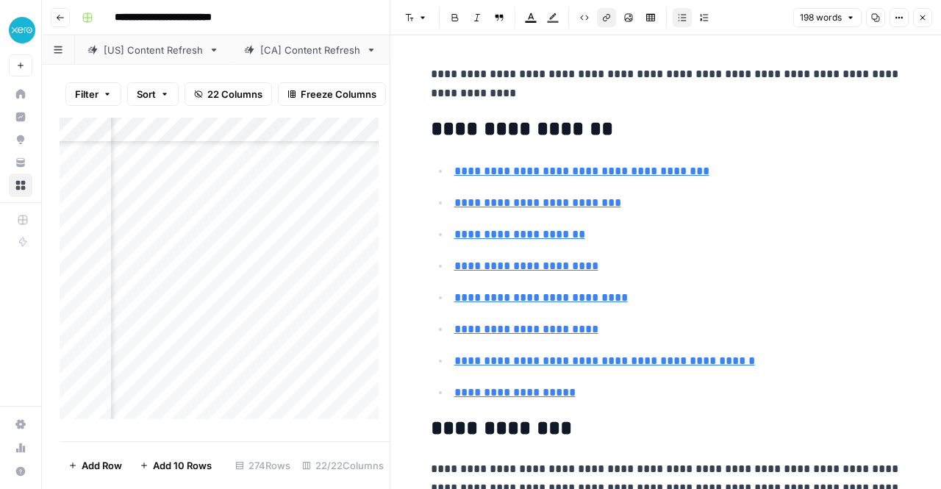
scroll to position [123, 2738]
click at [407, 61] on div "**********" at bounding box center [665, 406] width 551 height 742
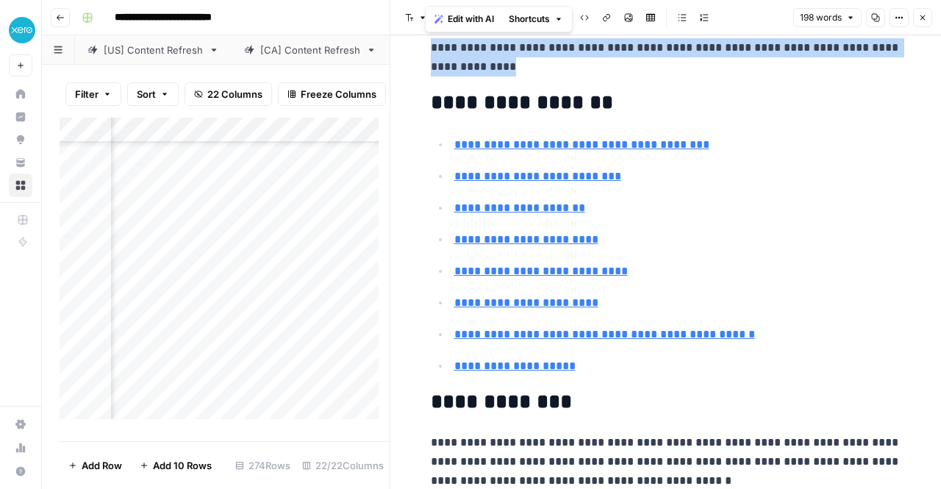
scroll to position [286, 0]
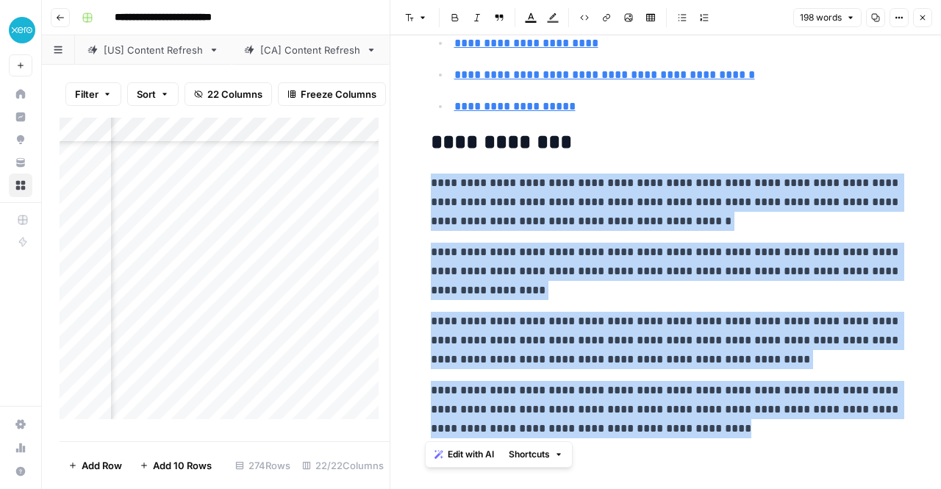
drag, startPoint x: 421, startPoint y: 182, endPoint x: 699, endPoint y: 432, distance: 374.4
click at [699, 432] on div "**********" at bounding box center [666, 108] width 488 height 671
copy div "**********"
click at [590, 321] on p "**********" at bounding box center [666, 340] width 471 height 57
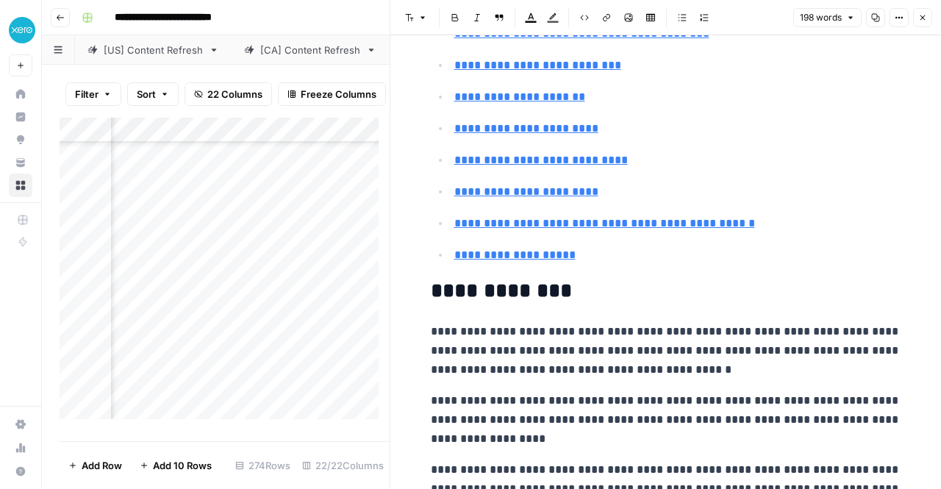
scroll to position [395, 2497]
click at [239, 299] on div "Add Column" at bounding box center [225, 274] width 330 height 313
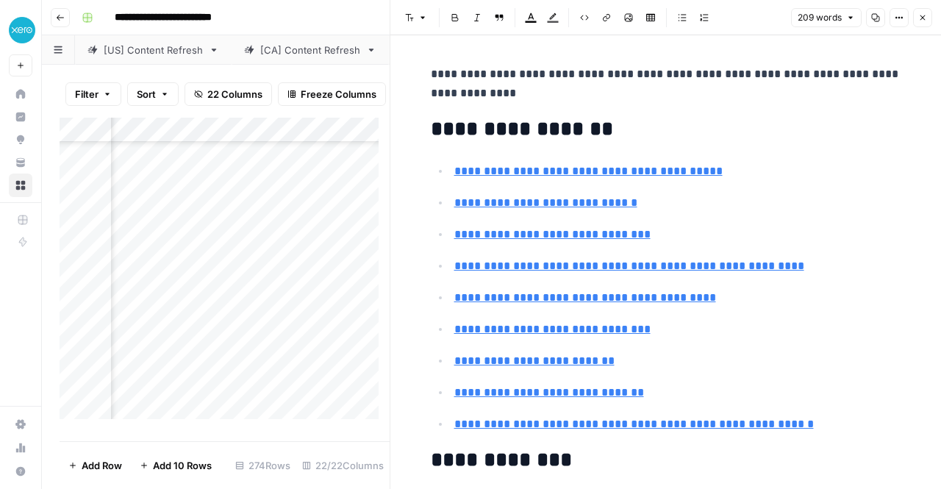
scroll to position [163, 2513]
click at [208, 274] on div "Add Column" at bounding box center [225, 274] width 330 height 313
type input "#here-are-answers-to-common-questions-about-buying-a-business"
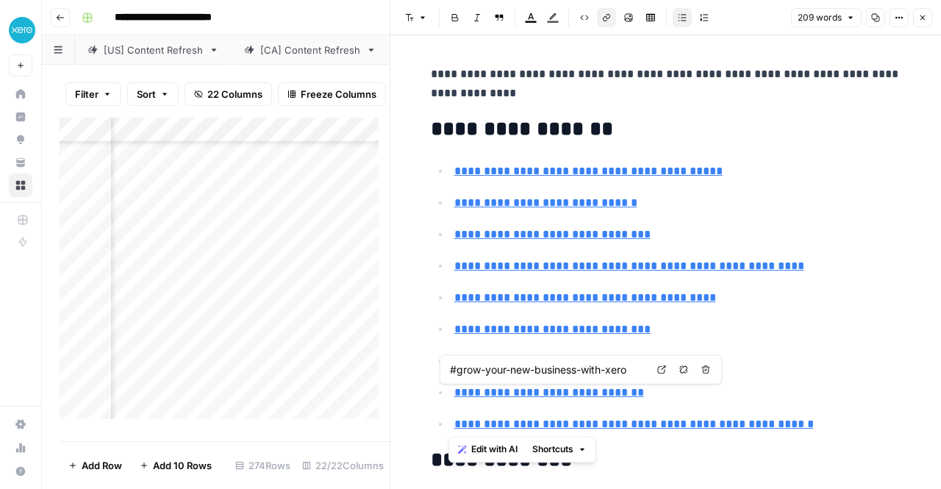
type input "#here-are-answers-to-common-questions-about-buying-a-business"
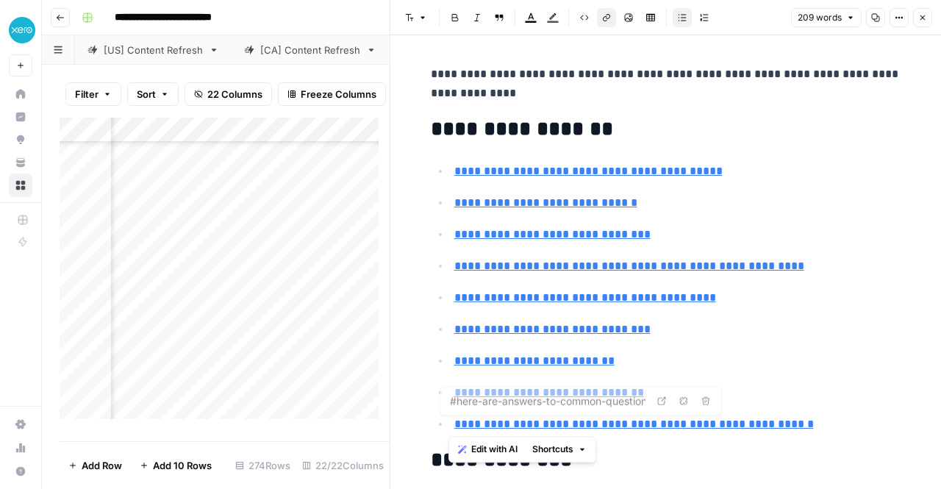
drag, startPoint x: 700, startPoint y: 421, endPoint x: 447, endPoint y: 424, distance: 253.0
click at [450, 424] on li "**********" at bounding box center [676, 424] width 452 height 20
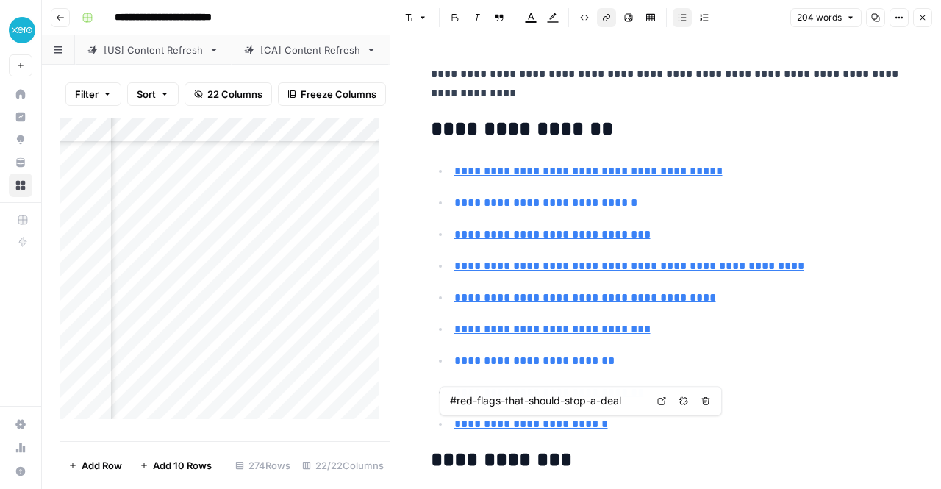
type input "#key-documents-to-review-during-due-diligence"
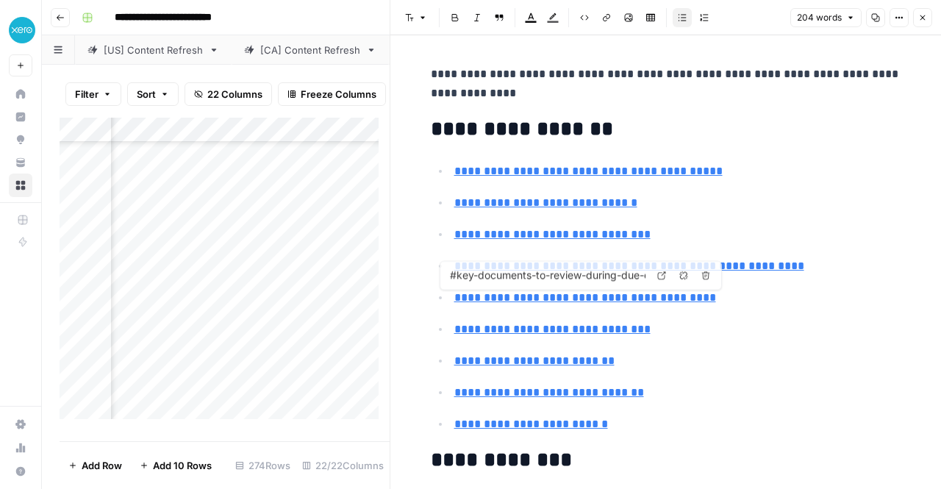
click at [760, 320] on p "**********" at bounding box center [677, 329] width 447 height 19
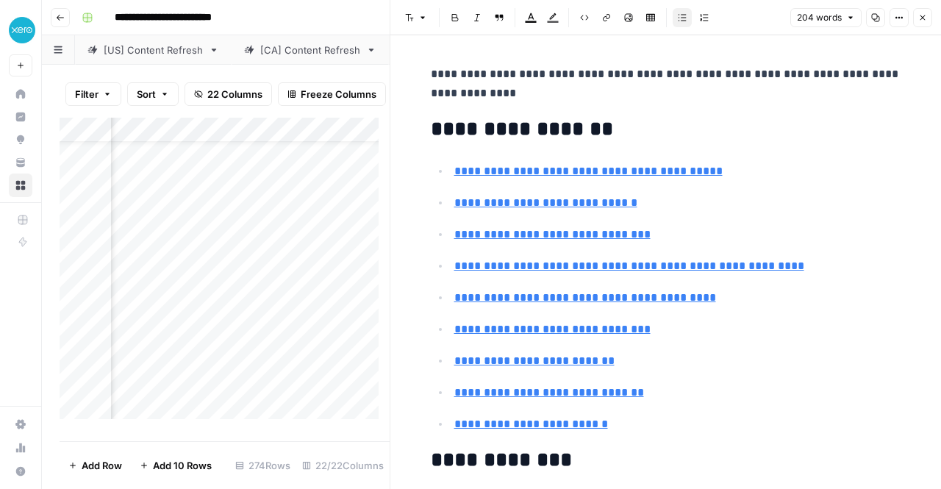
scroll to position [41, 1754]
click at [924, 20] on icon "button" at bounding box center [922, 17] width 9 height 9
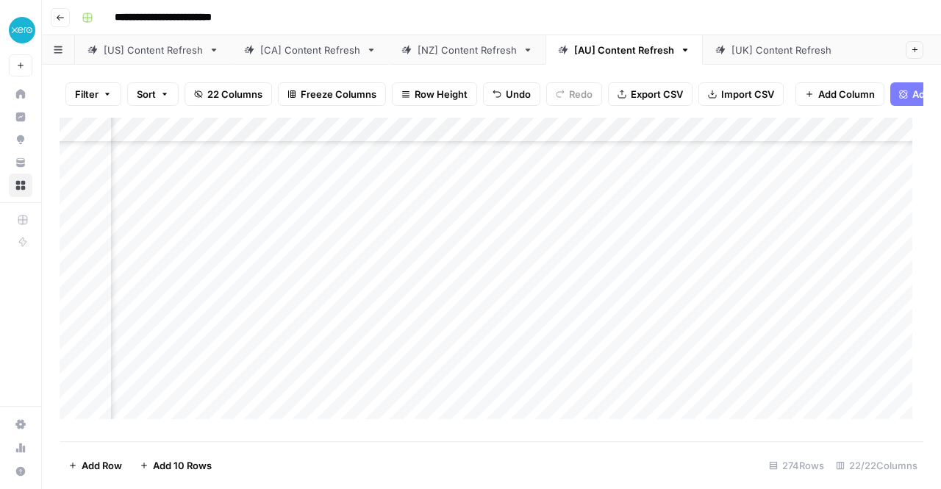
scroll to position [354, 2286]
click at [429, 337] on div "Add Column" at bounding box center [492, 274] width 864 height 313
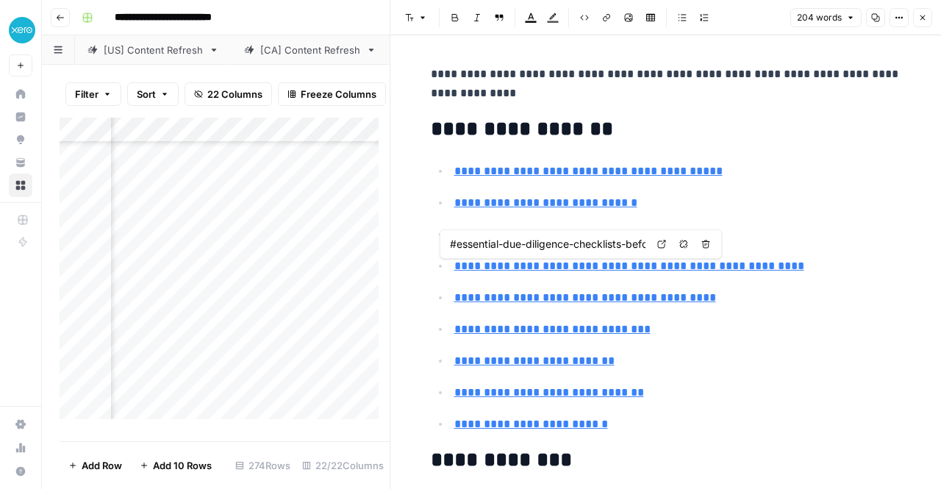
scroll to position [354, 1962]
click at [374, 335] on div "Add Column" at bounding box center [225, 274] width 330 height 313
click at [687, 132] on h2 "**********" at bounding box center [666, 130] width 471 height 24
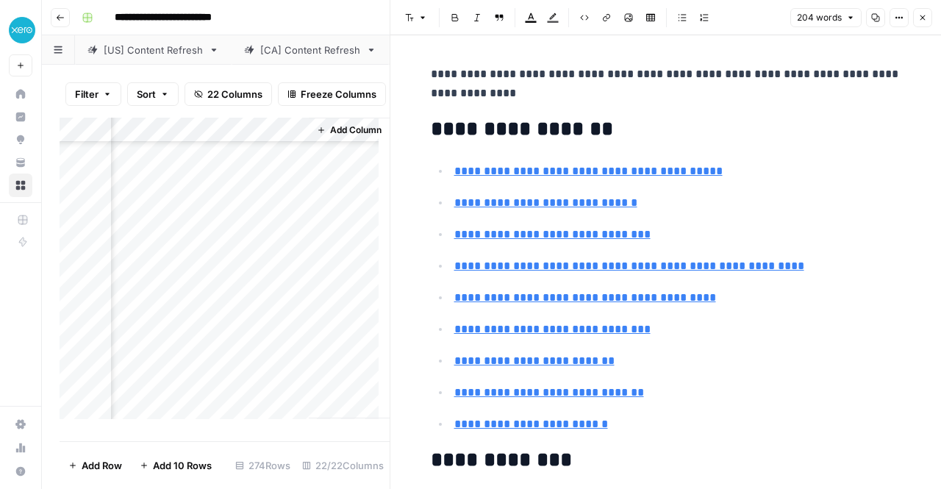
click at [923, 18] on icon "button" at bounding box center [922, 17] width 9 height 9
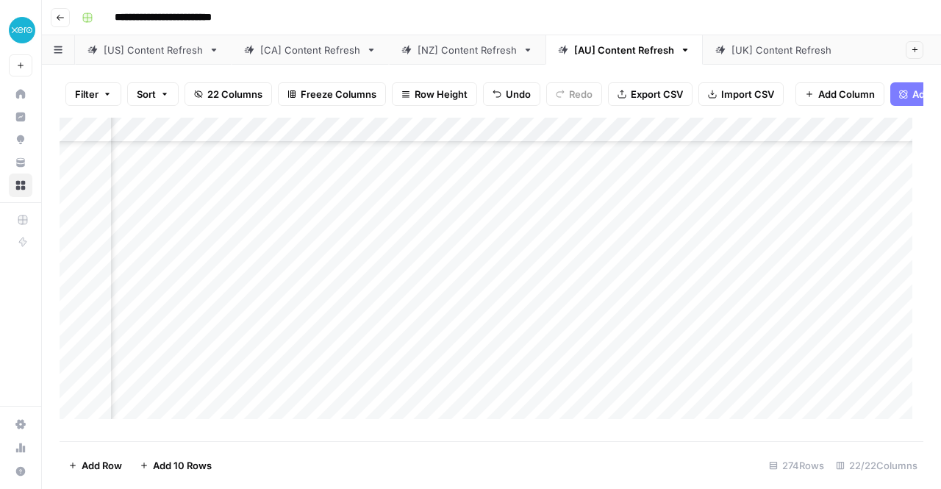
scroll to position [81, 2213]
click at [521, 362] on div "Add Column" at bounding box center [492, 274] width 864 height 313
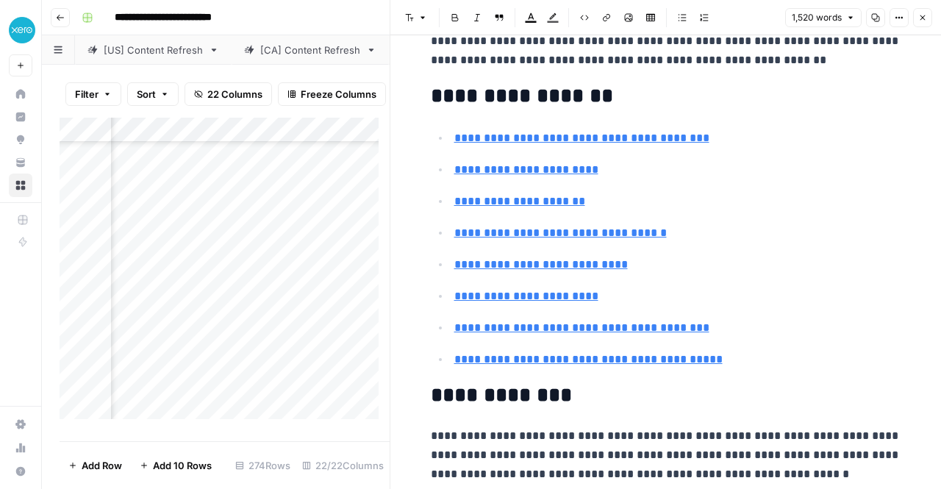
scroll to position [39, 0]
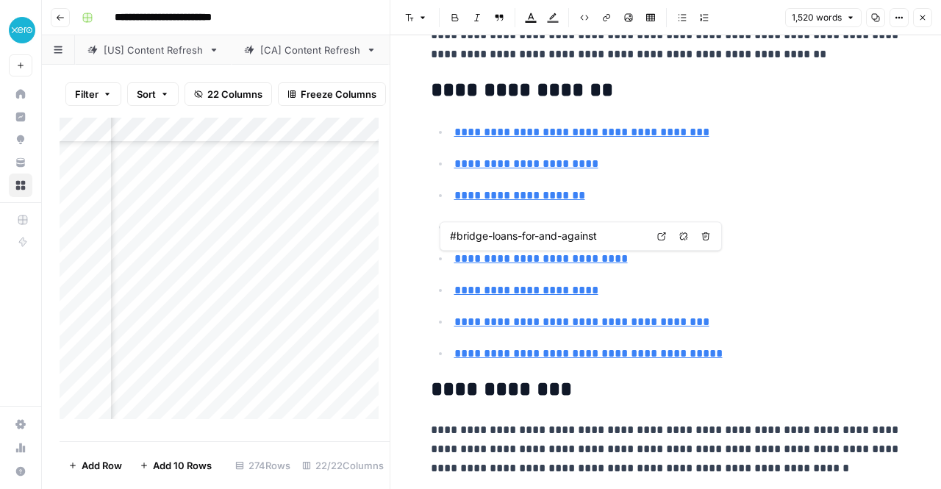
type input "#a-bridge-loan-is-a-type-of-bridging-finance"
type input "#features-of-bridge-loans"
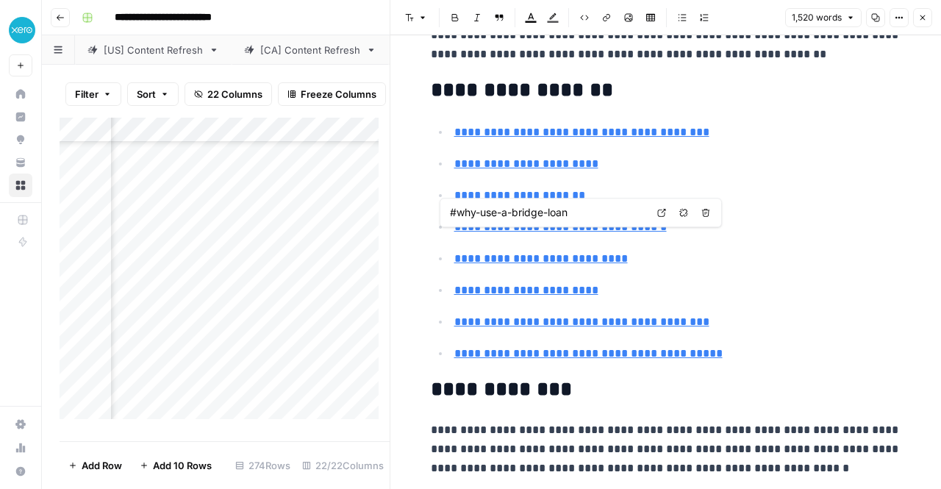
scroll to position [0, 0]
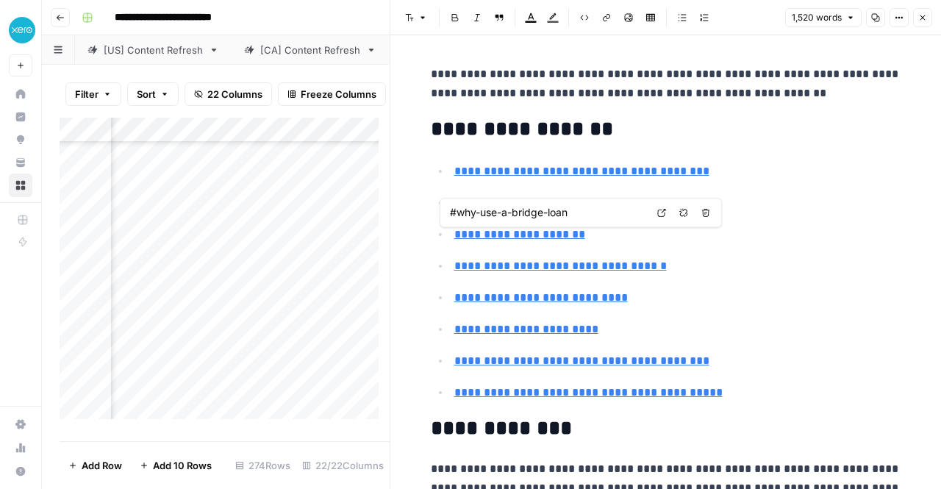
type input "#a-bridge-loan-is-a-type-of-bridging-finance"
click at [878, 15] on icon "button" at bounding box center [876, 18] width 8 height 8
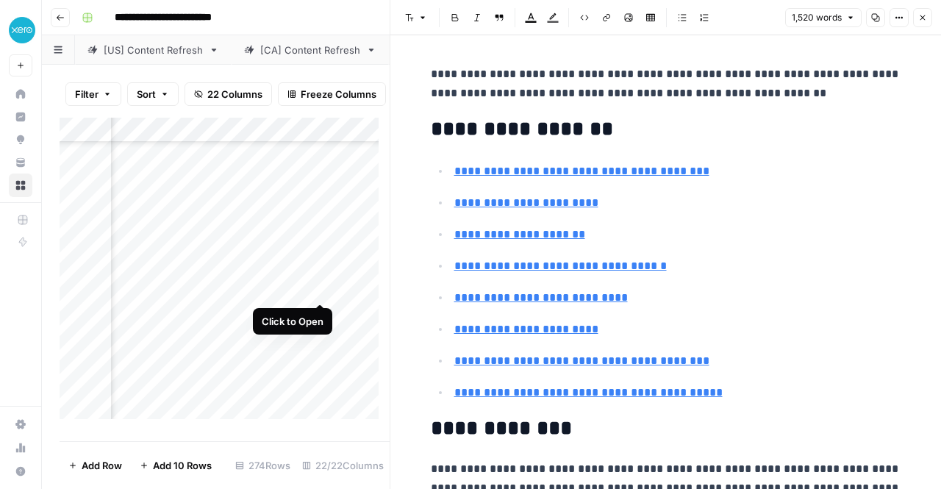
click at [319, 290] on div "Add Column" at bounding box center [225, 274] width 330 height 313
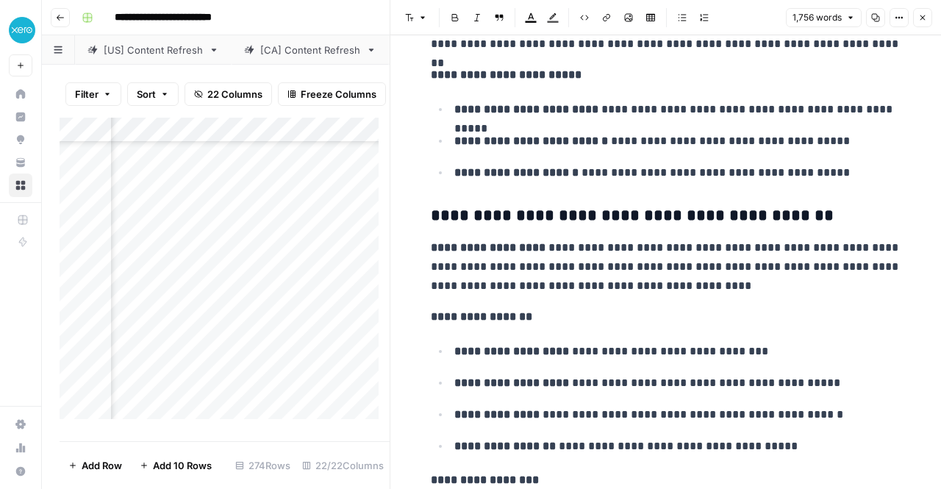
scroll to position [4617, 0]
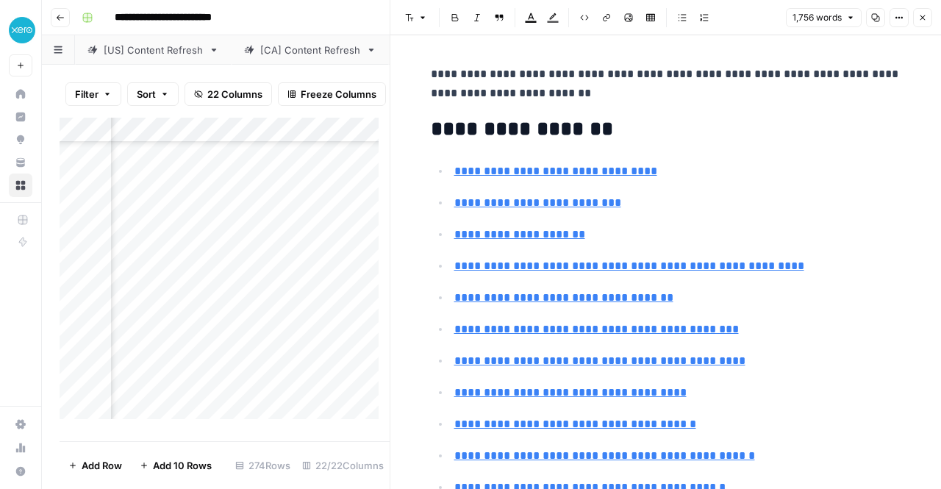
scroll to position [4814, 0]
